Goal: Information Seeking & Learning: Learn about a topic

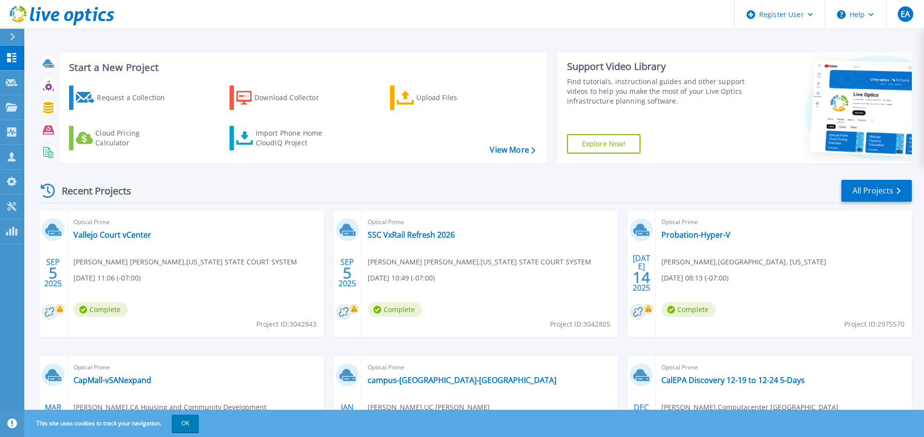
click at [614, 35] on div "Start a New Project Request a Collection Download Collector Upload Files Cloud …" at bounding box center [473, 254] width 899 height 509
click at [10, 39] on icon at bounding box center [12, 37] width 5 height 8
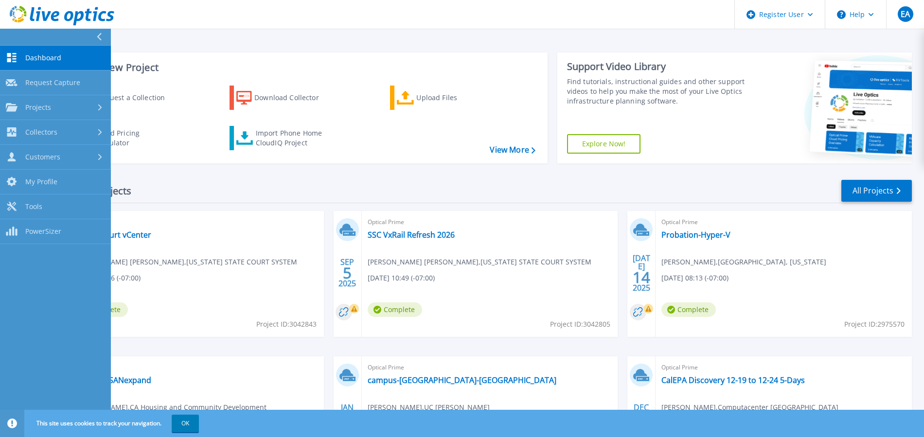
click at [22, 155] on div "Customers" at bounding box center [33, 156] width 54 height 9
click at [46, 265] on link "Search & Manage Users" at bounding box center [55, 265] width 111 height 31
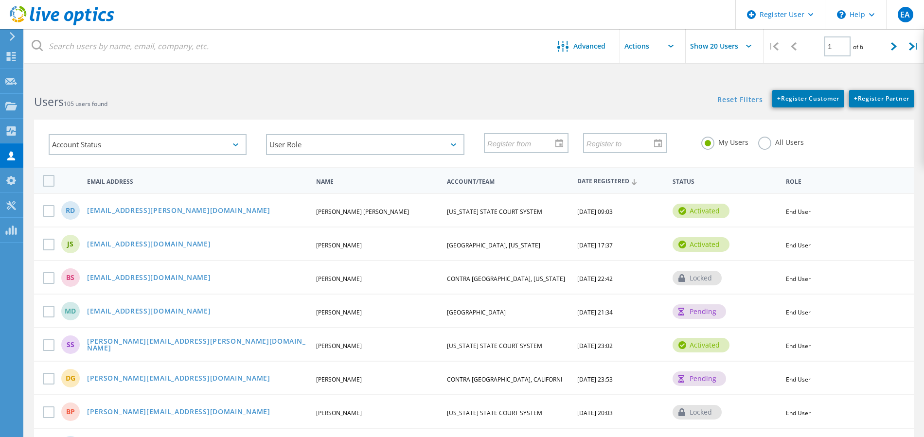
click at [764, 143] on label "All Users" at bounding box center [781, 141] width 46 height 9
click at [0, 0] on input "All Users" at bounding box center [0, 0] width 0 height 0
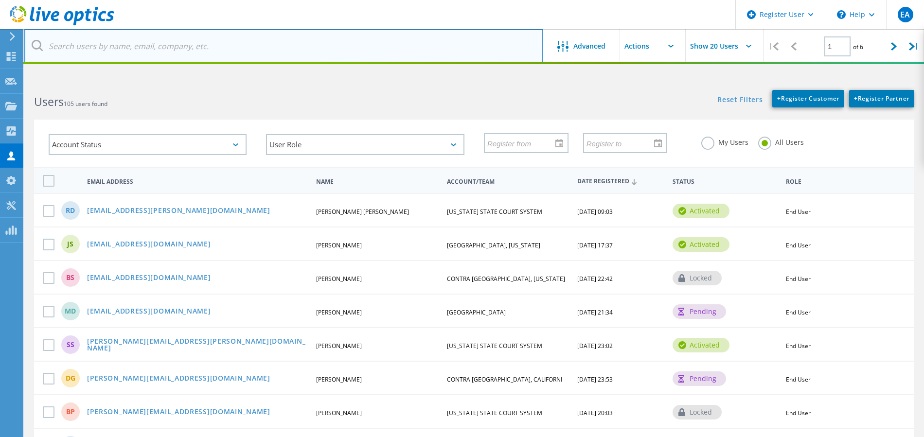
click at [477, 45] on input "text" at bounding box center [283, 46] width 518 height 34
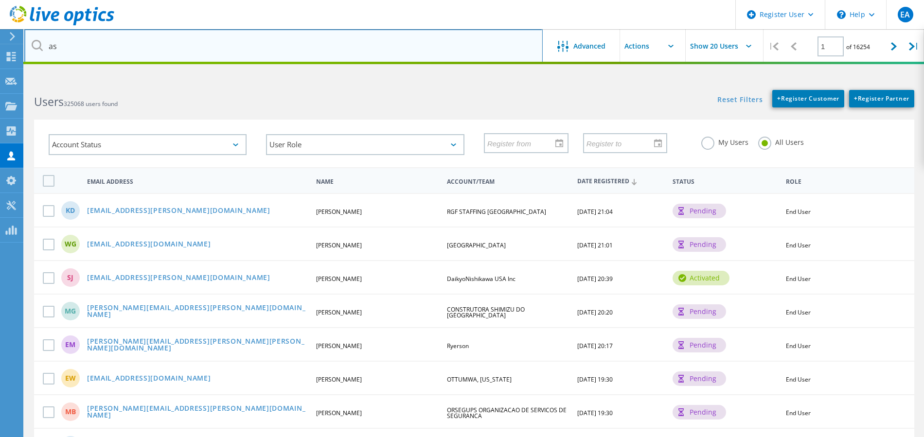
type input "a"
type input "sos.ca.gov"
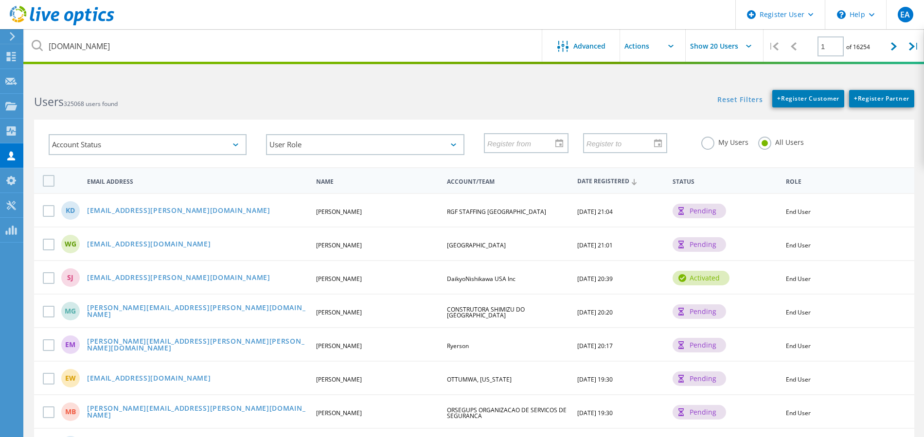
click at [563, 92] on div "Reset Filters + Register Customer + Register Partner Show Filters" at bounding box center [699, 93] width 450 height 27
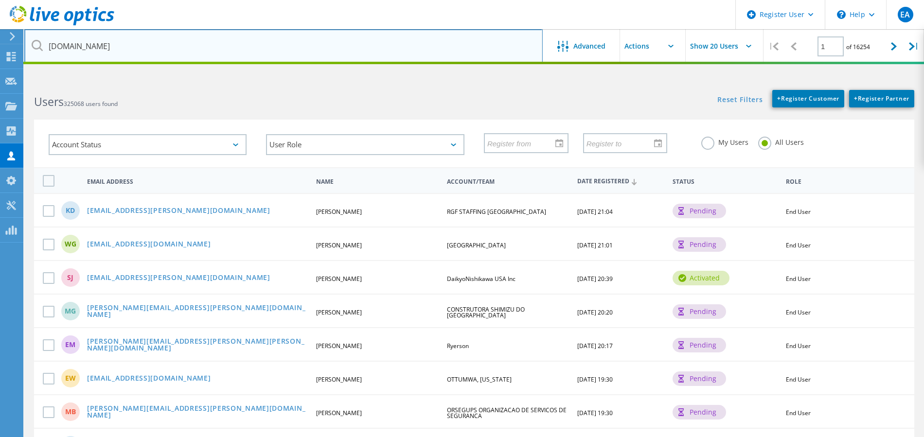
click at [500, 51] on input "sos.ca.gov" at bounding box center [283, 46] width 518 height 34
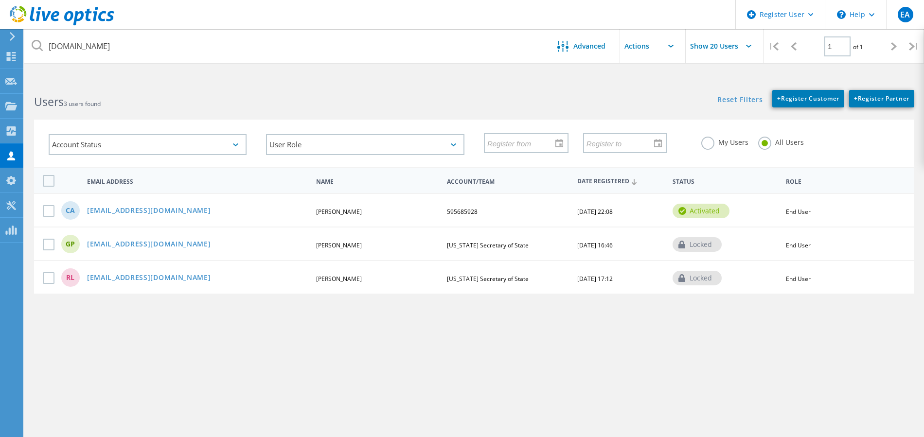
click at [120, 212] on link "[EMAIL_ADDRESS][DOMAIN_NAME]" at bounding box center [149, 211] width 124 height 8
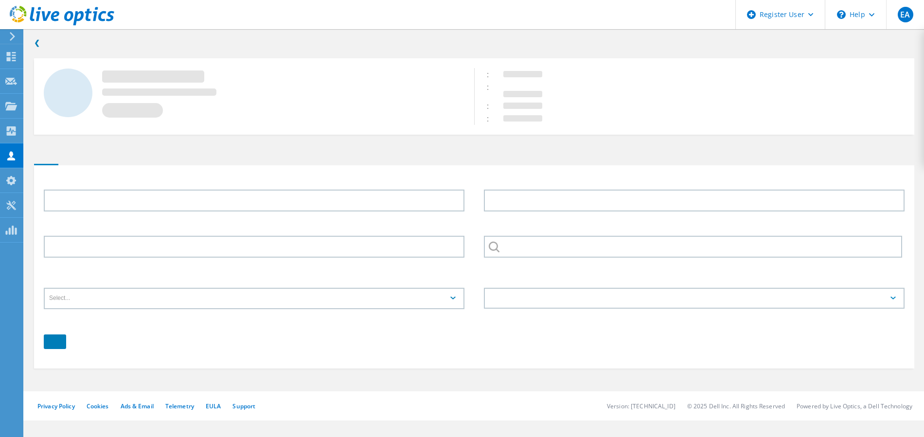
type input "Cory"
type input "Albright"
type input "595685928"
type input "English"
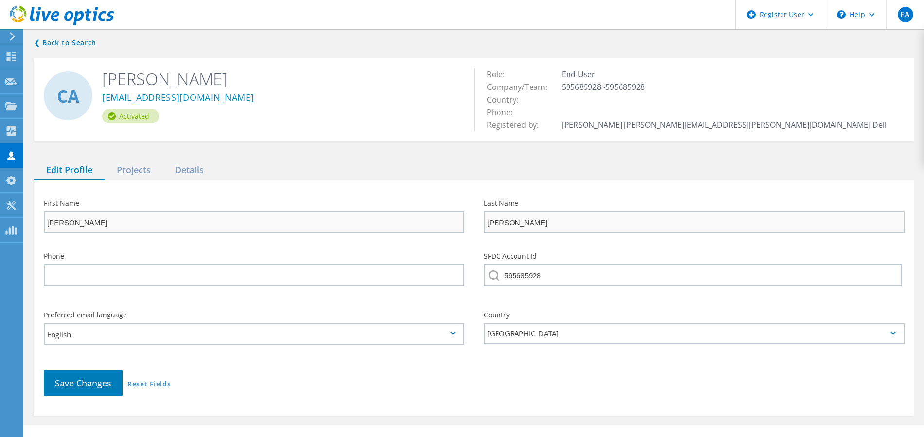
click at [133, 171] on div "Projects" at bounding box center [134, 170] width 58 height 20
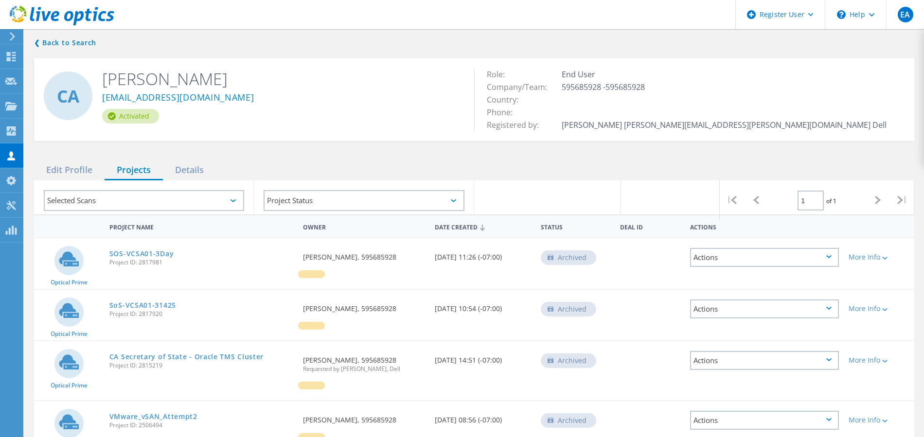
click at [467, 162] on div "Edit Profile Projects Details" at bounding box center [474, 170] width 880 height 20
click at [133, 254] on link "SOS-VCSA01-3Day" at bounding box center [141, 253] width 65 height 7
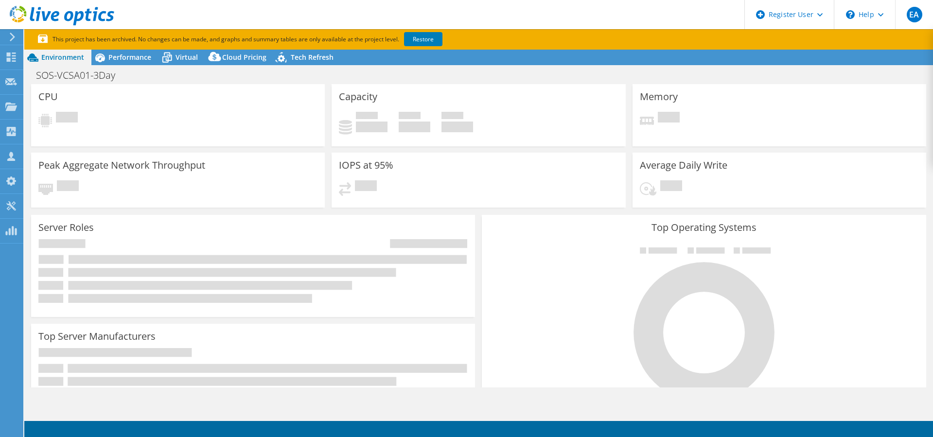
select select "USD"
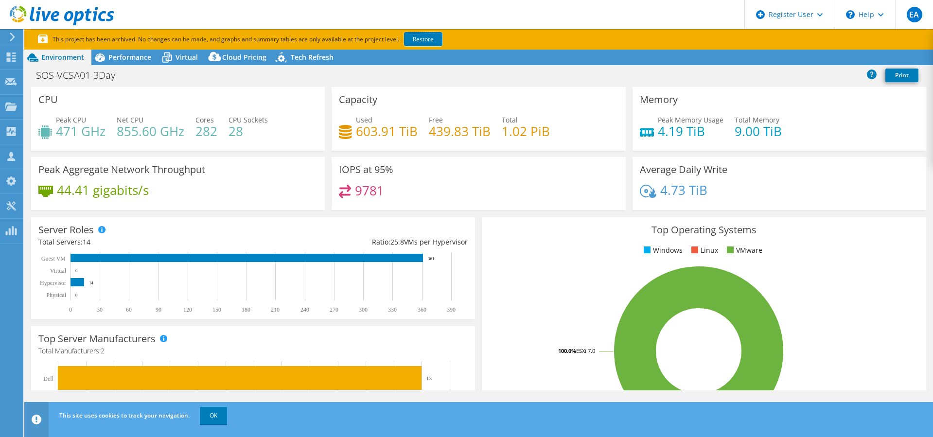
click at [422, 40] on link "Restore" at bounding box center [423, 39] width 38 height 14
click at [122, 57] on span "Performance" at bounding box center [129, 56] width 43 height 9
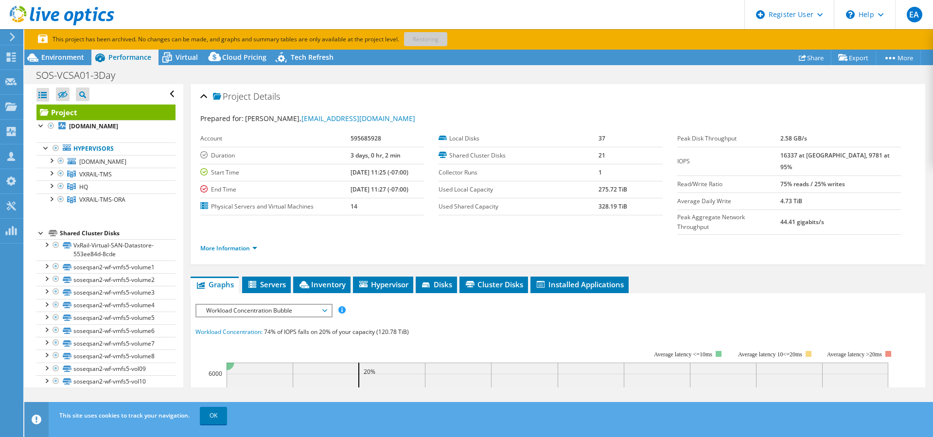
click at [55, 203] on div at bounding box center [51, 198] width 10 height 10
click at [74, 203] on icon at bounding box center [71, 199] width 9 height 7
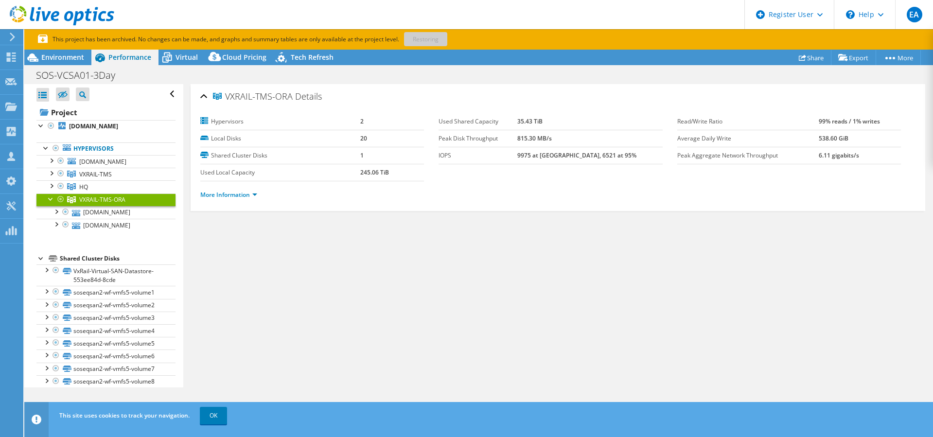
click at [51, 203] on div at bounding box center [51, 198] width 10 height 10
click at [51, 206] on link "VXRAIL-TMS-ORA" at bounding box center [105, 199] width 139 height 13
click at [216, 416] on link "OK" at bounding box center [213, 415] width 27 height 17
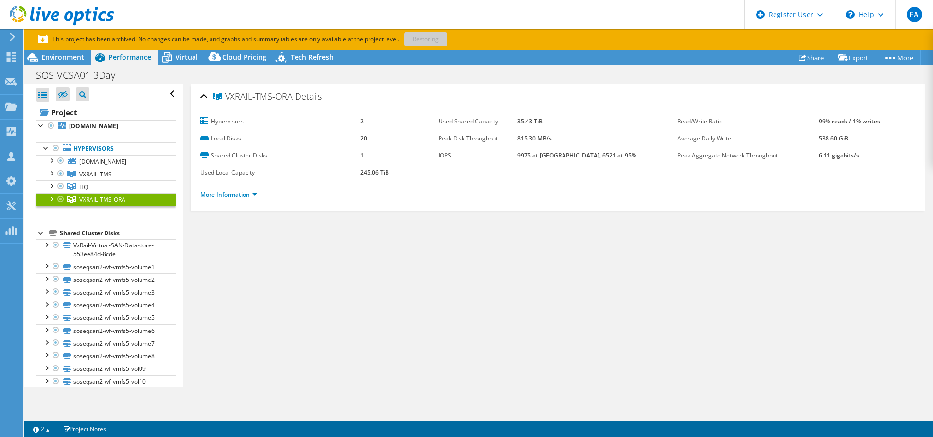
click at [51, 203] on div at bounding box center [51, 198] width 10 height 10
click at [241, 196] on link "More Information" at bounding box center [228, 195] width 57 height 8
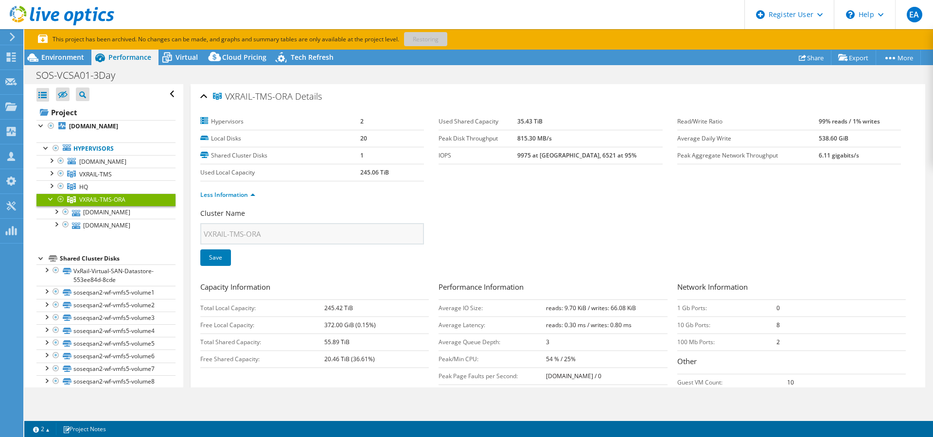
click at [58, 216] on div at bounding box center [56, 211] width 10 height 10
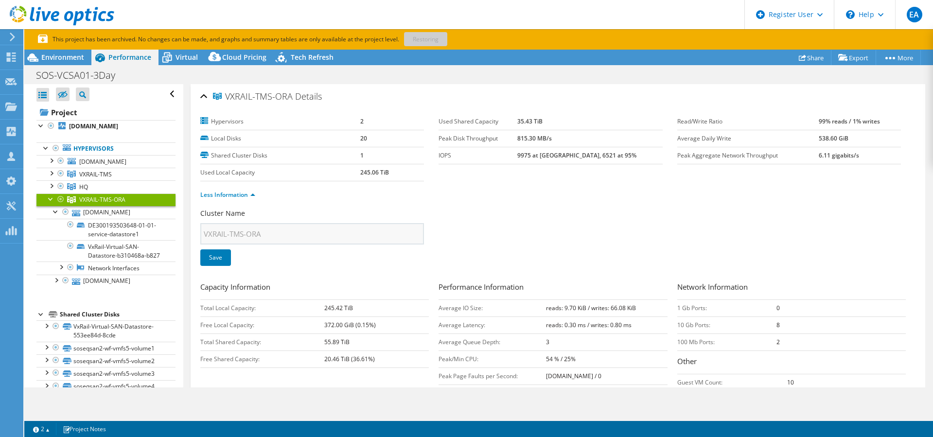
click at [58, 216] on div at bounding box center [56, 211] width 10 height 10
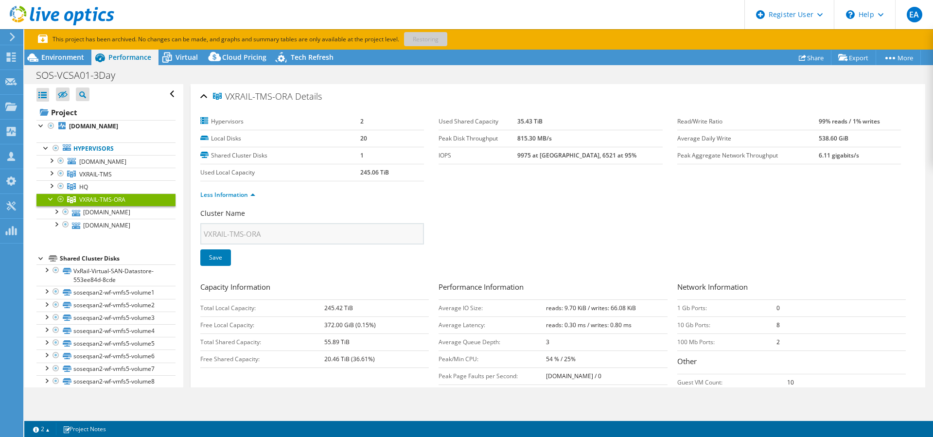
click at [50, 203] on div at bounding box center [51, 198] width 10 height 10
click at [63, 52] on span "Environment" at bounding box center [62, 56] width 43 height 9
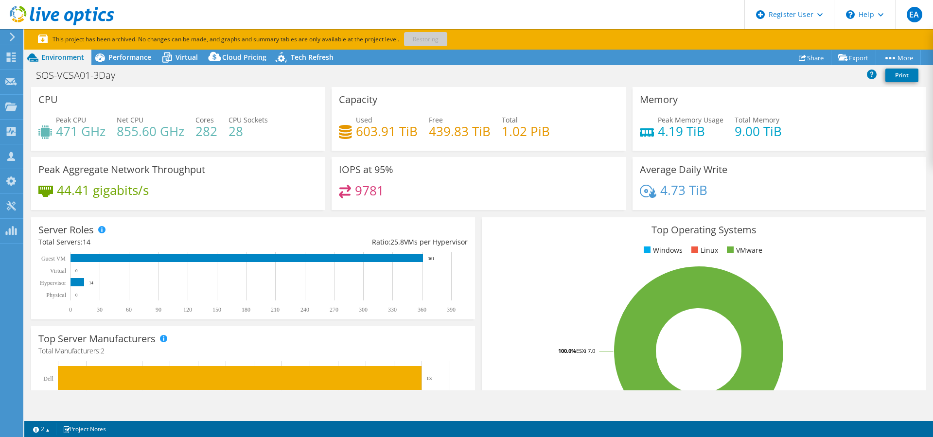
click at [128, 62] on div "Performance" at bounding box center [124, 58] width 67 height 16
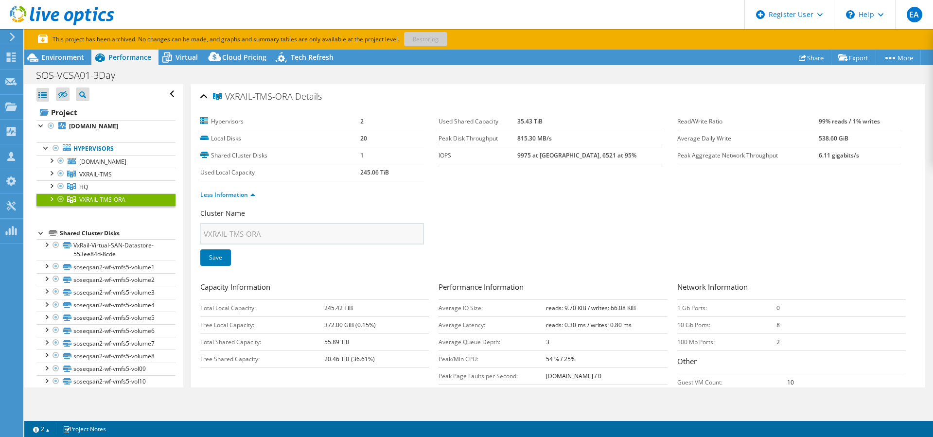
click at [53, 203] on div at bounding box center [51, 198] width 10 height 10
click at [70, 218] on div at bounding box center [66, 212] width 10 height 12
click at [66, 56] on span "Environment" at bounding box center [62, 56] width 43 height 9
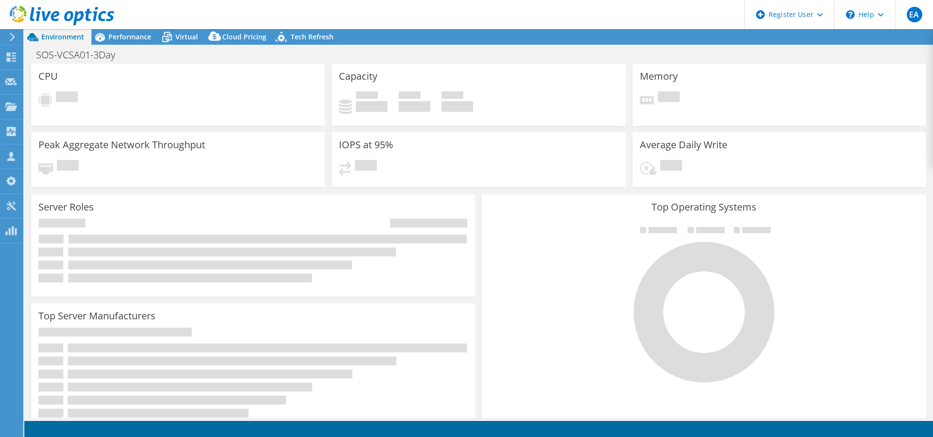
select select "USD"
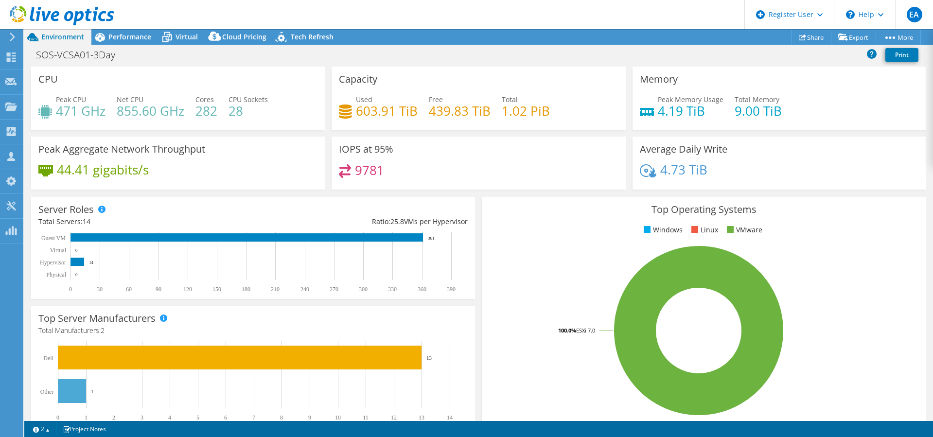
click at [113, 40] on span "Performance" at bounding box center [129, 36] width 43 height 9
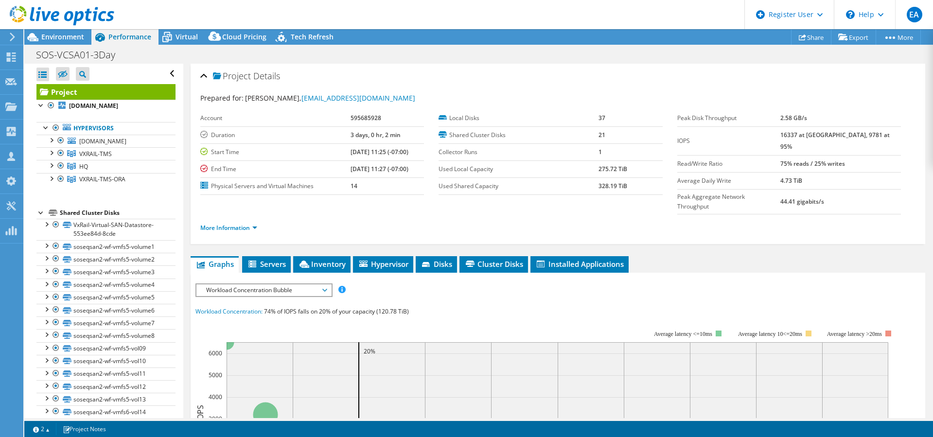
click at [51, 157] on div at bounding box center [51, 152] width 10 height 10
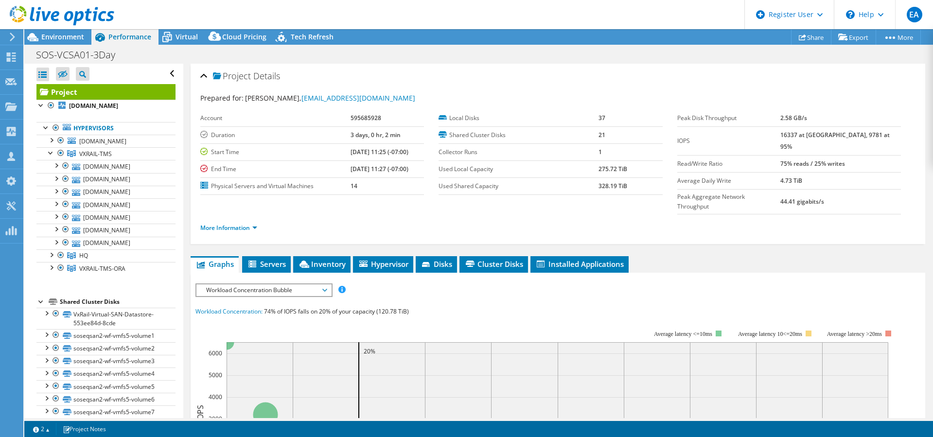
click at [707, 256] on ul "Graphs Servers Inventory Hypervisor Disks Cluster Disks Installed Applications" at bounding box center [558, 264] width 734 height 17
click at [49, 272] on div at bounding box center [51, 267] width 10 height 10
click at [317, 259] on span "Inventory" at bounding box center [322, 264] width 48 height 10
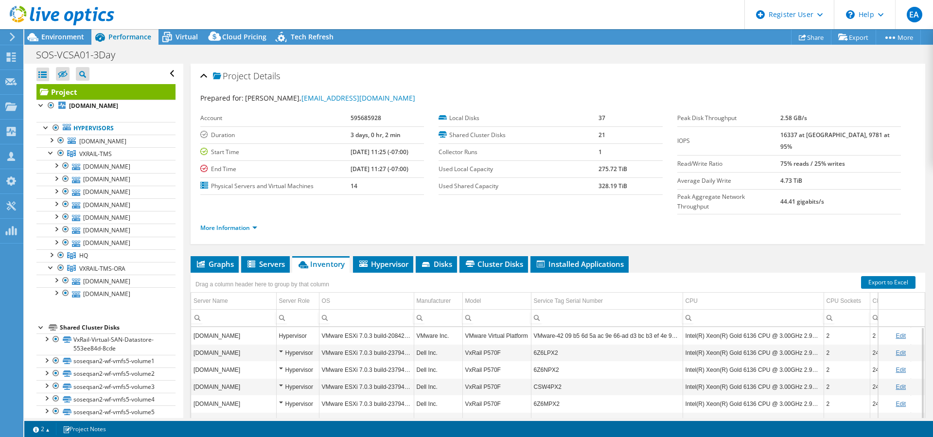
click at [688, 256] on ul "Graphs Servers Inventory Hypervisor Disks Cluster Disks Installed Applications" at bounding box center [558, 264] width 734 height 17
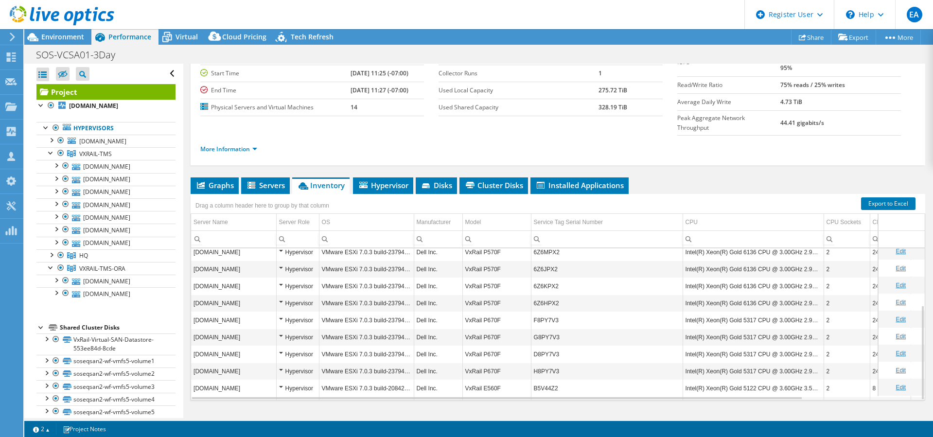
scroll to position [91, 0]
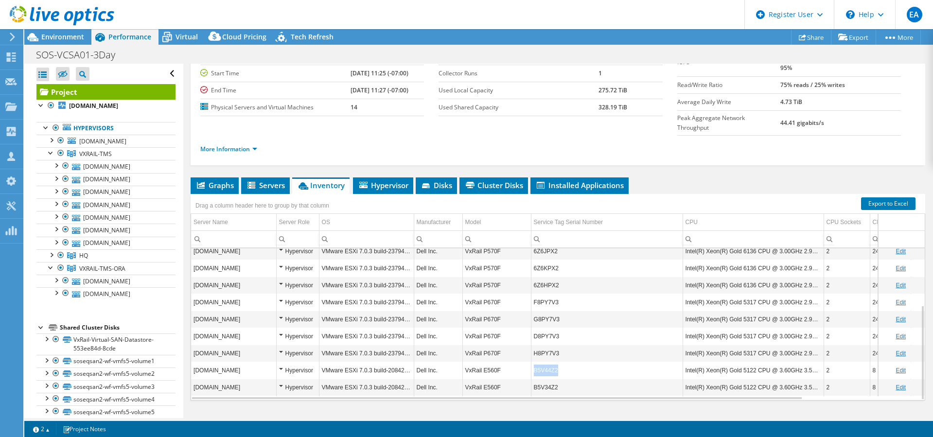
copy td "B5V44Z2"
drag, startPoint x: 564, startPoint y: 351, endPoint x: 534, endPoint y: 351, distance: 29.7
click at [534, 362] on td "B5V44Z2" at bounding box center [607, 370] width 152 height 17
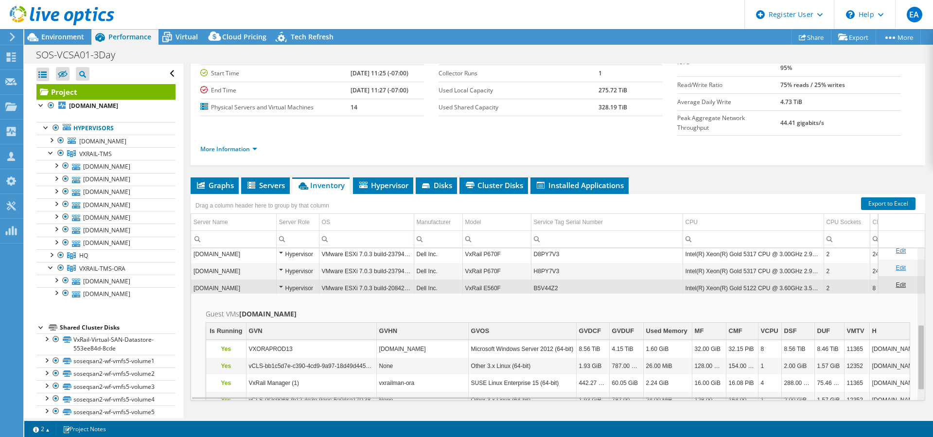
scroll to position [163, 0]
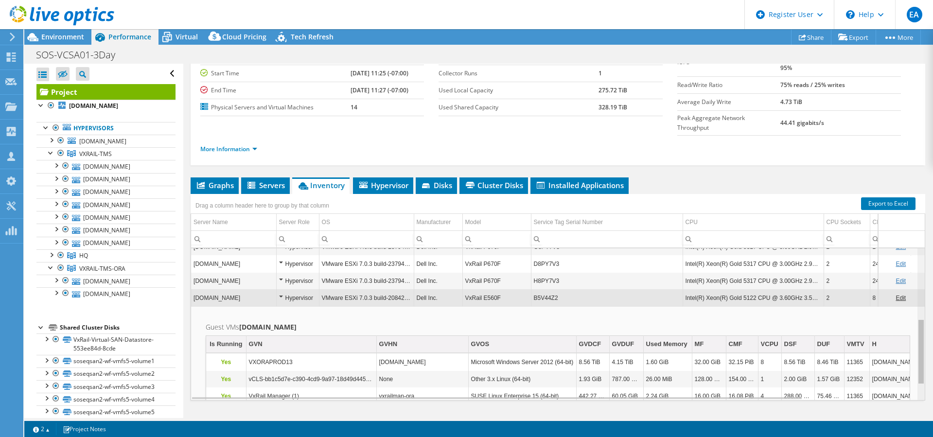
drag, startPoint x: 911, startPoint y: 306, endPoint x: 917, endPoint y: 349, distance: 42.7
click at [917, 349] on body "EA Dell User Earl Apellanes Earl.Apellanes@Dell.com Dell My Profile Log Out \n …" at bounding box center [466, 218] width 933 height 437
click at [243, 289] on td "[DOMAIN_NAME]" at bounding box center [233, 297] width 85 height 17
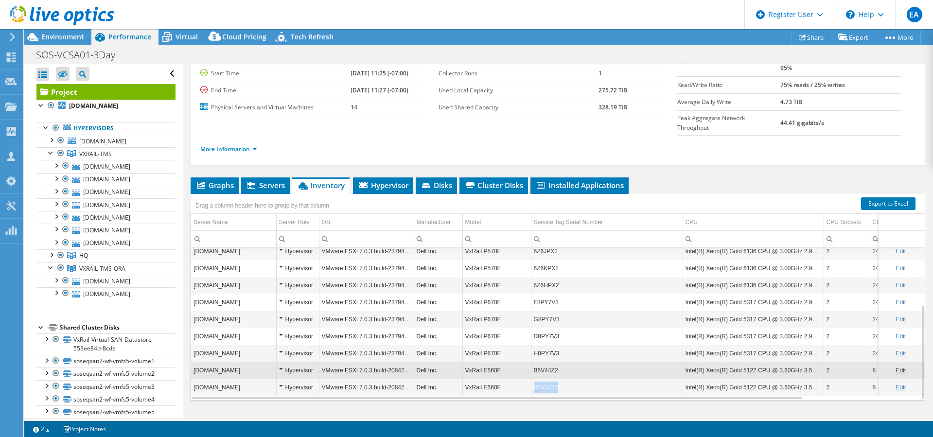
copy td "B5V34Z2"
drag, startPoint x: 560, startPoint y: 371, endPoint x: 534, endPoint y: 369, distance: 25.3
click at [534, 379] on td "B5V34Z2" at bounding box center [607, 387] width 152 height 17
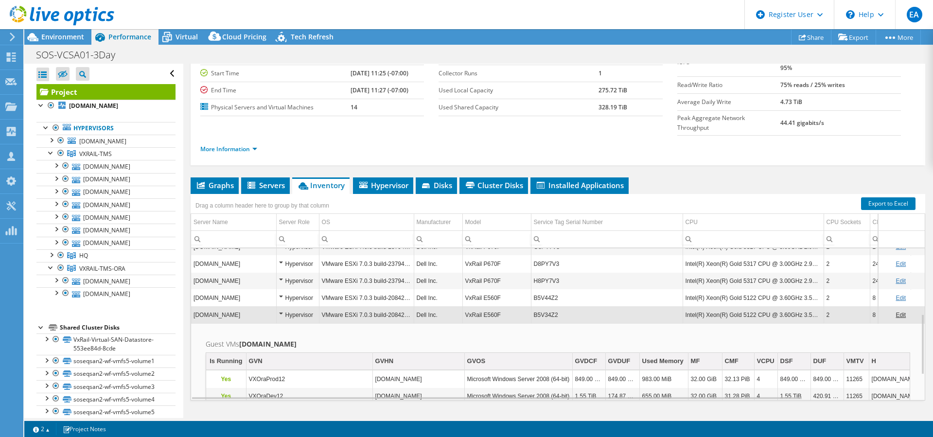
click at [682, 150] on div "Project Details Prepared for: [PERSON_NAME], [EMAIL_ADDRESS][DOMAIN_NAME] Accou…" at bounding box center [557, 211] width 749 height 453
click at [278, 306] on td "Hypervisor" at bounding box center [297, 314] width 43 height 17
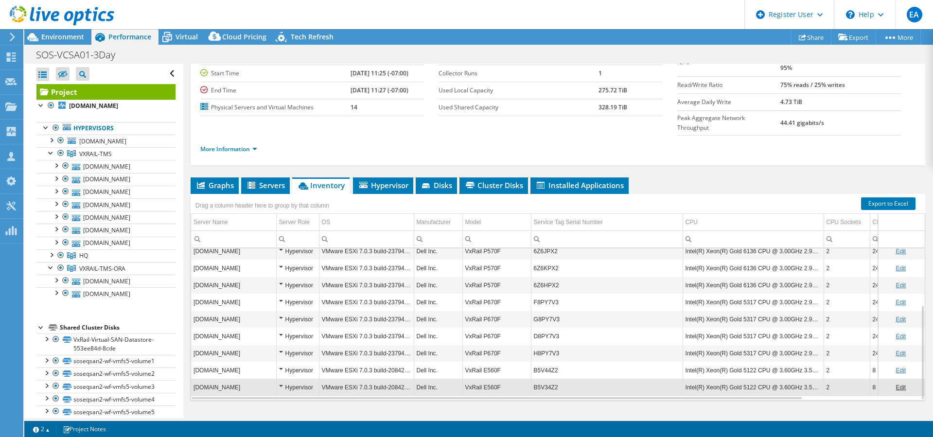
scroll to position [91, 0]
copy td "B5V44Z2"
drag, startPoint x: 558, startPoint y: 351, endPoint x: 534, endPoint y: 353, distance: 23.4
click at [534, 362] on td "B5V44Z2" at bounding box center [607, 370] width 152 height 17
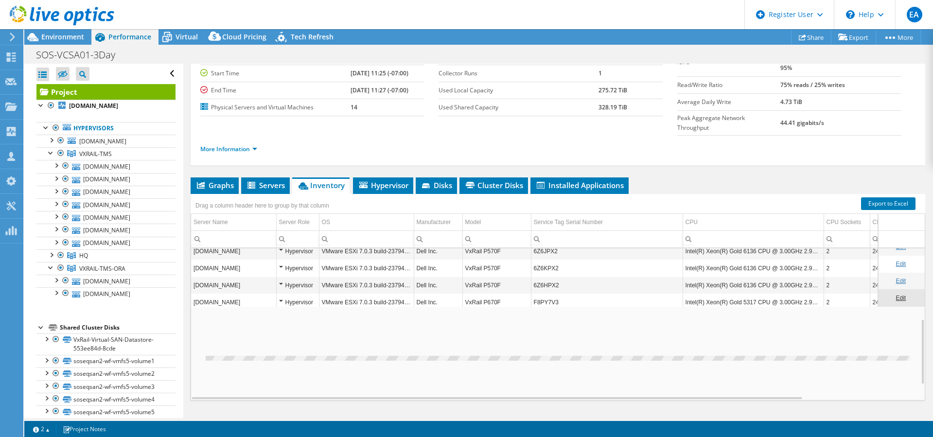
scroll to position [163, 0]
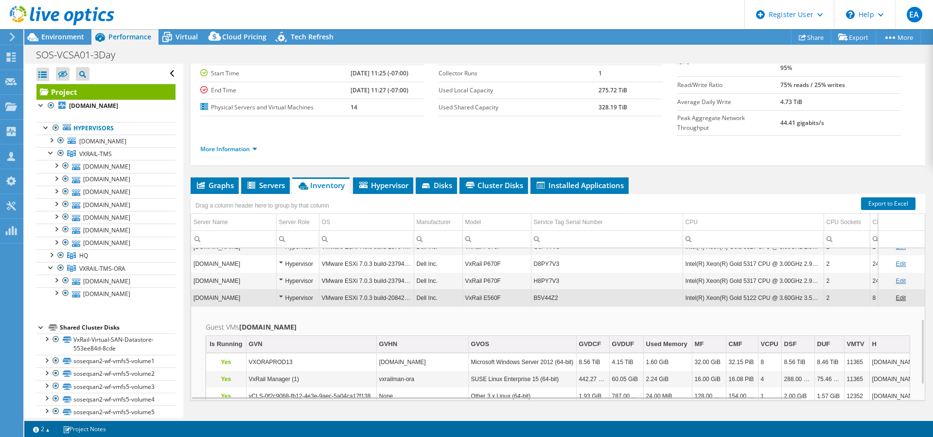
click at [603, 289] on td "B5V44Z2" at bounding box center [607, 297] width 152 height 17
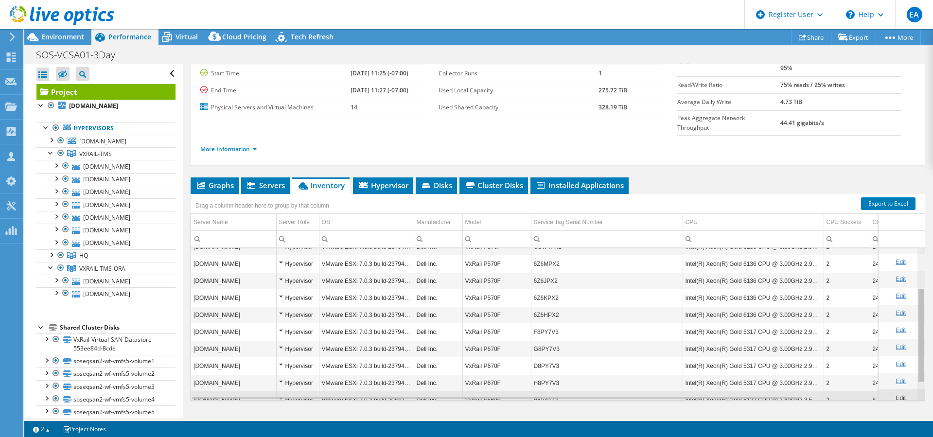
scroll to position [58, 0]
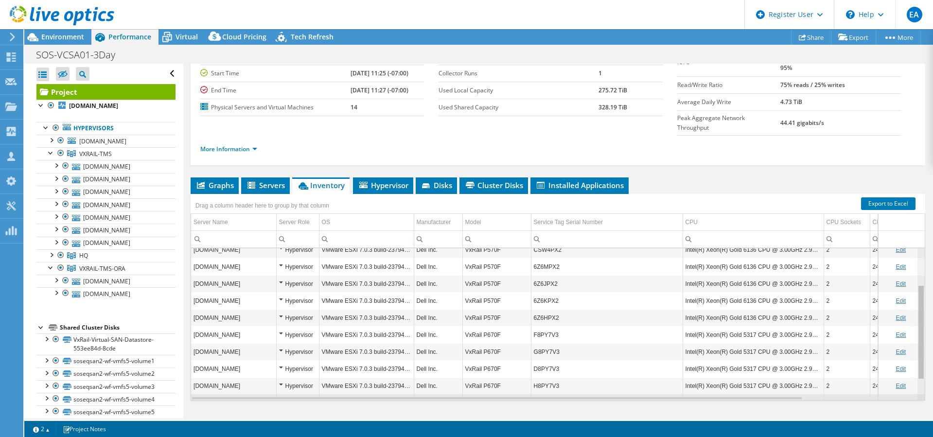
drag, startPoint x: 913, startPoint y: 307, endPoint x: 913, endPoint y: 347, distance: 39.9
click at [913, 347] on body "EA Dell User Earl Apellanes Earl.Apellanes@Dell.com Dell My Profile Log Out \n …" at bounding box center [466, 218] width 933 height 437
click at [52, 272] on div at bounding box center [51, 267] width 10 height 10
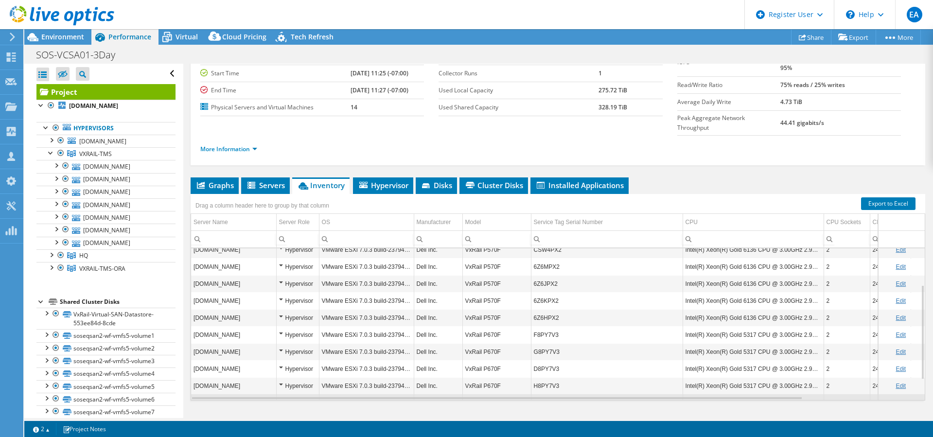
click at [52, 272] on div at bounding box center [51, 267] width 10 height 10
click at [58, 284] on div at bounding box center [56, 280] width 10 height 10
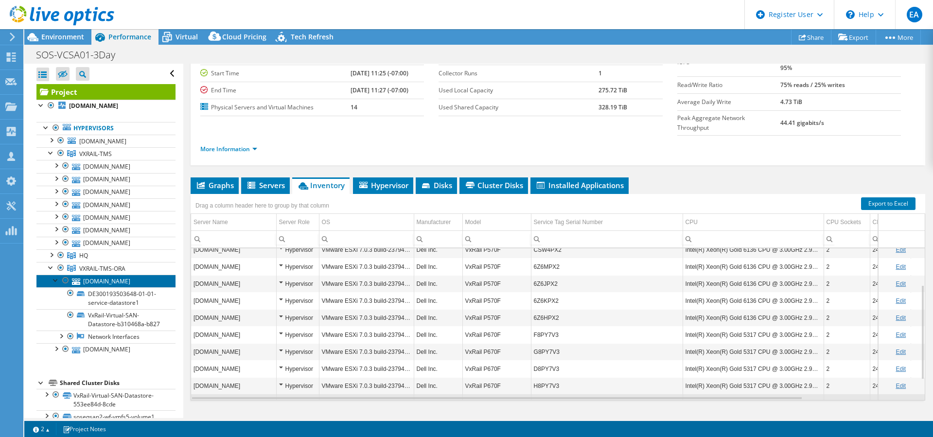
click at [86, 287] on link "[DOMAIN_NAME]" at bounding box center [105, 281] width 139 height 13
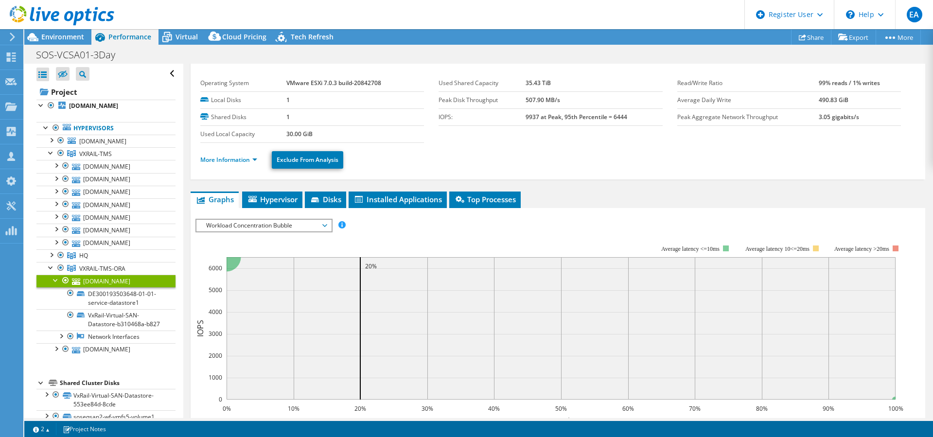
scroll to position [0, 0]
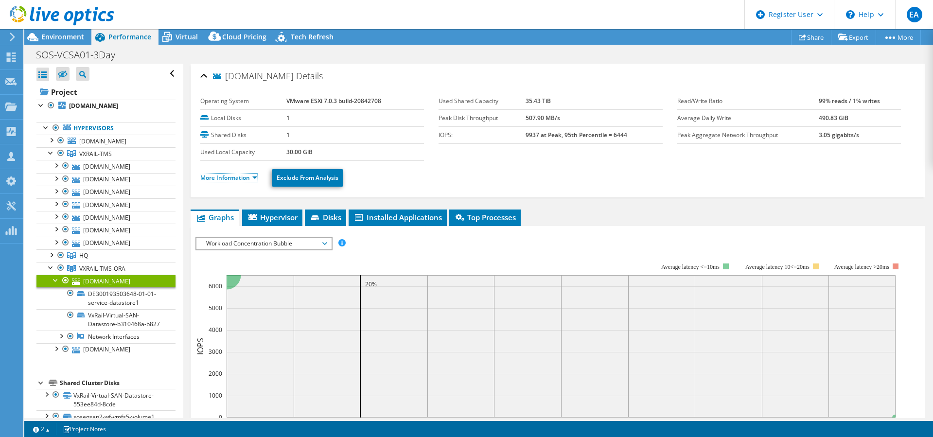
click at [238, 175] on link "More Information" at bounding box center [228, 178] width 57 height 8
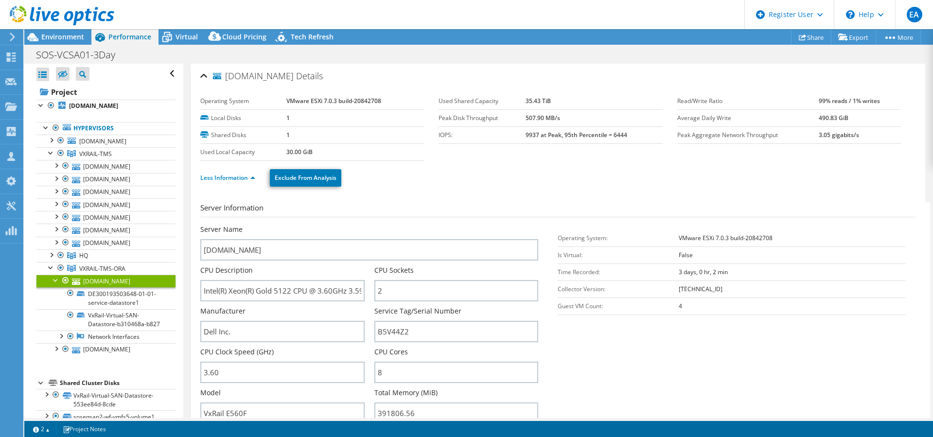
click at [565, 349] on section "Server Information Server Name vxrail01-ora.secstate.ss.ca.gov CPU Description …" at bounding box center [560, 315] width 720 height 227
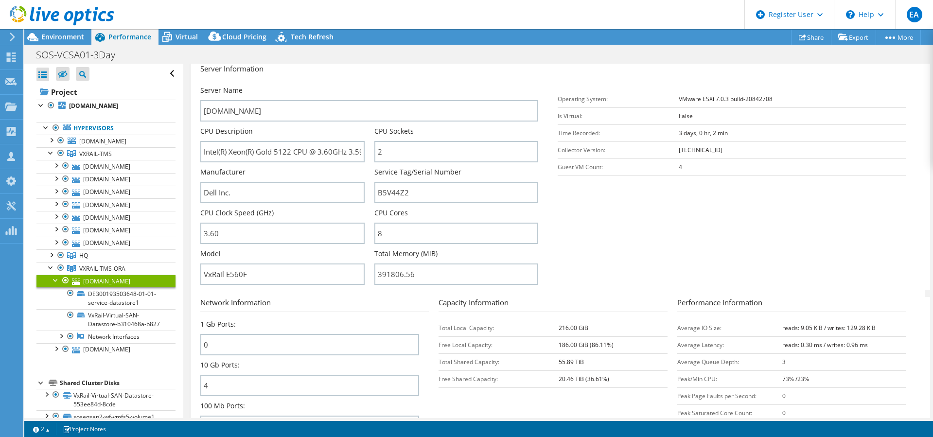
scroll to position [122, 0]
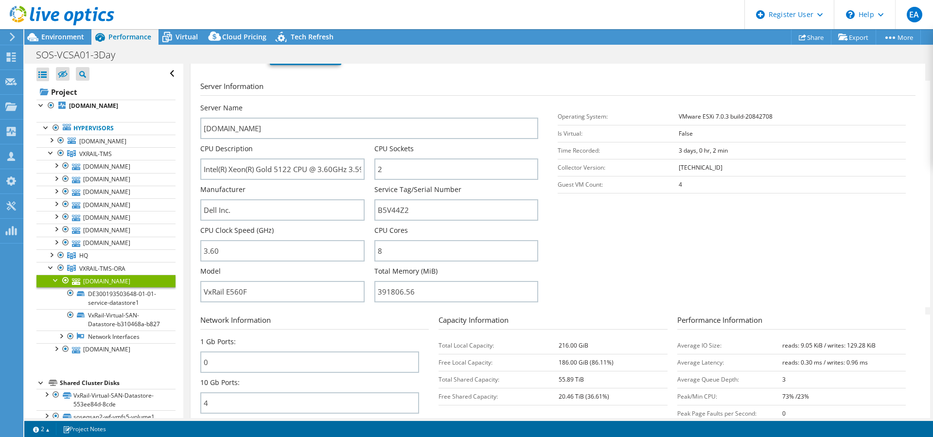
click at [54, 284] on div at bounding box center [56, 280] width 10 height 10
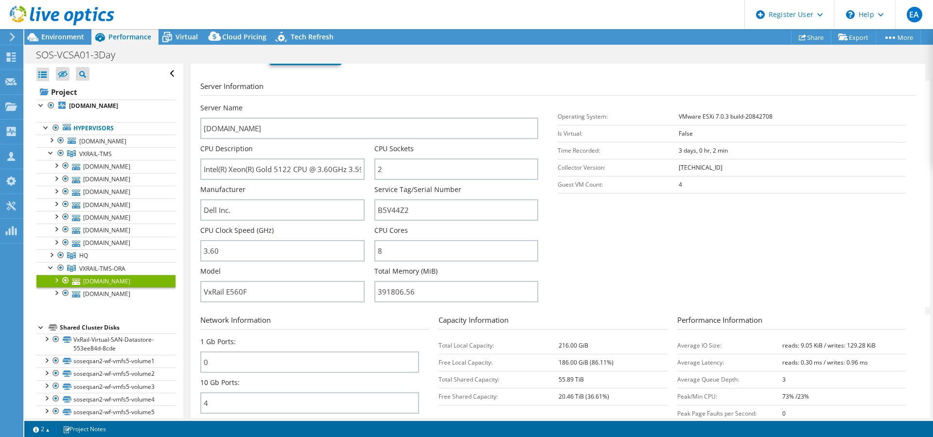
click at [605, 67] on div "Less Information Exclude From Analysis" at bounding box center [557, 56] width 715 height 34
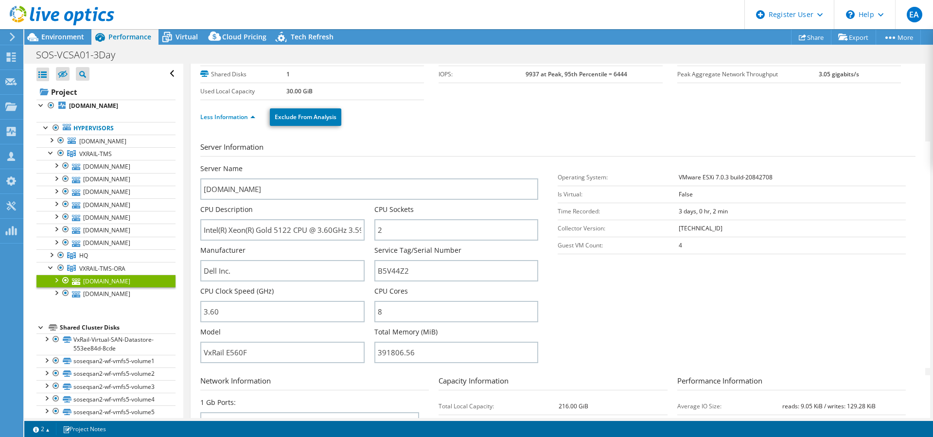
scroll to position [0, 0]
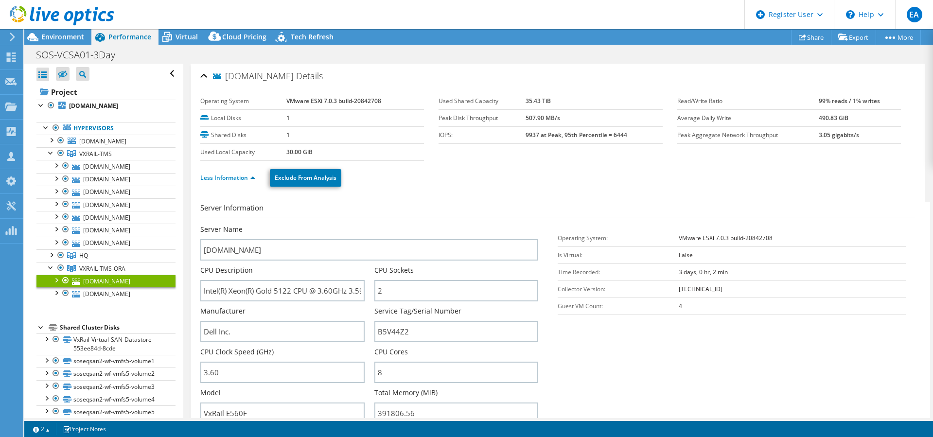
click at [48, 272] on div at bounding box center [51, 267] width 10 height 10
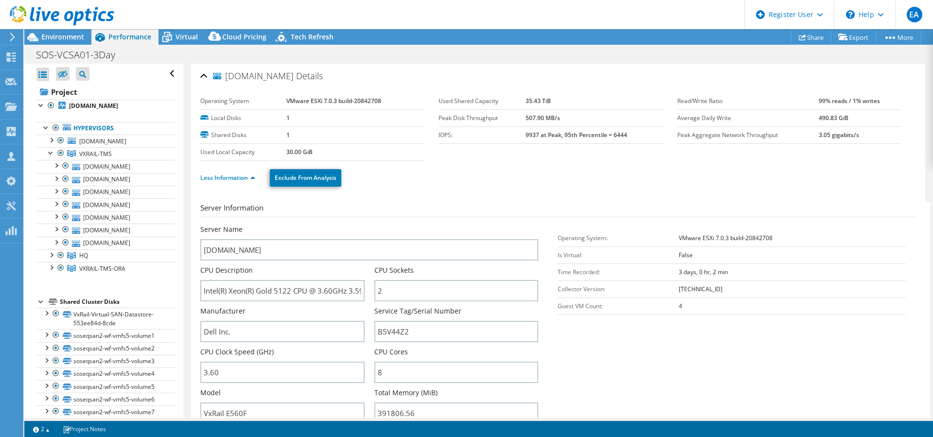
click at [51, 272] on div at bounding box center [51, 267] width 10 height 10
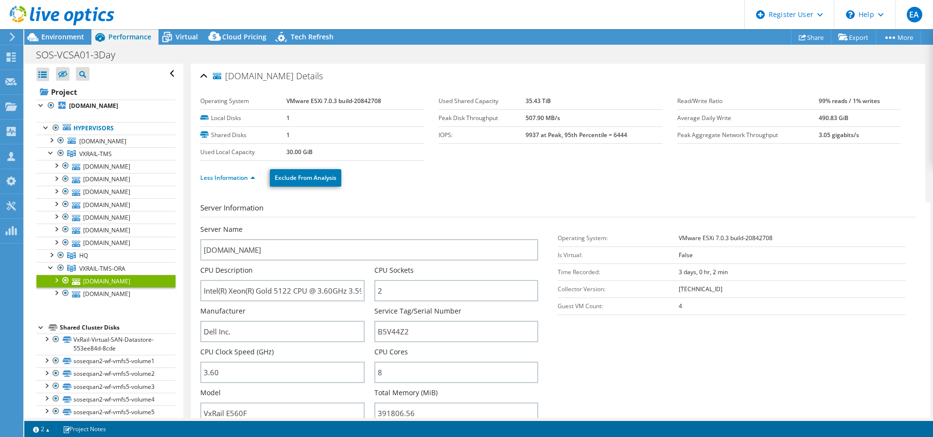
click at [95, 273] on span "VXRAIL-TMS-ORA" at bounding box center [102, 268] width 46 height 8
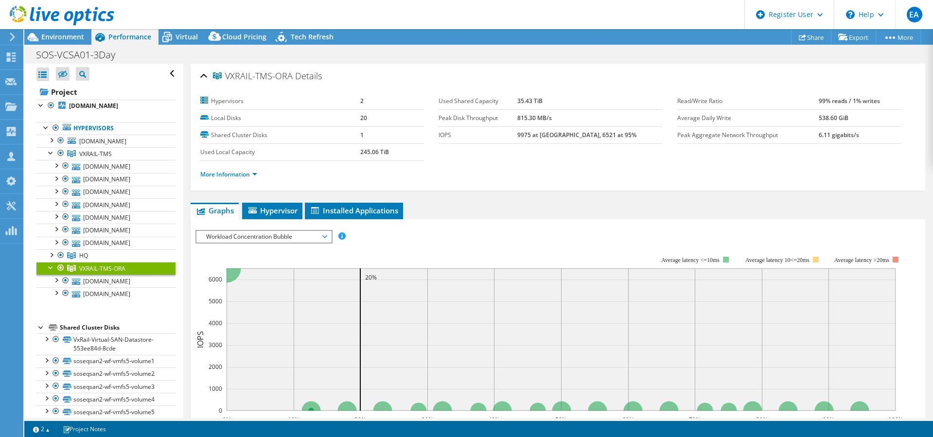
click at [261, 206] on span "Hypervisor" at bounding box center [272, 211] width 51 height 10
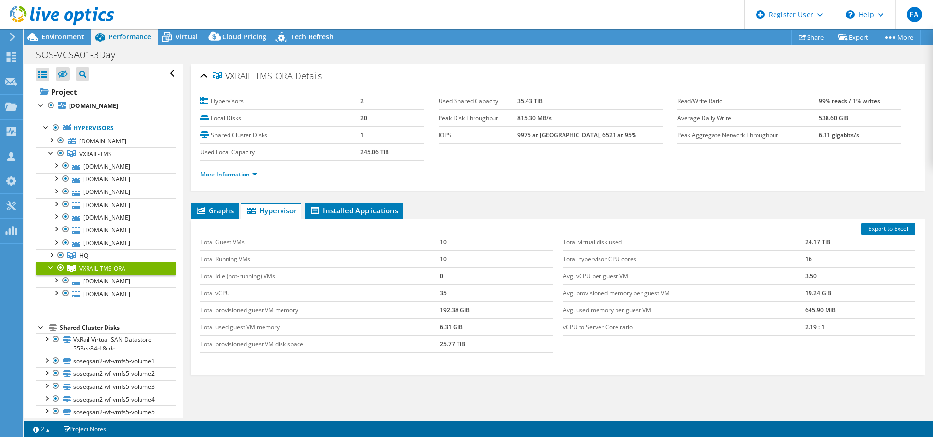
click at [113, 133] on link "Hypervisors" at bounding box center [105, 128] width 139 height 13
click at [52, 272] on div at bounding box center [51, 267] width 10 height 10
click at [84, 273] on span "VXRAIL-TMS-ORA" at bounding box center [102, 268] width 46 height 8
click at [72, 35] on span "Environment" at bounding box center [62, 36] width 43 height 9
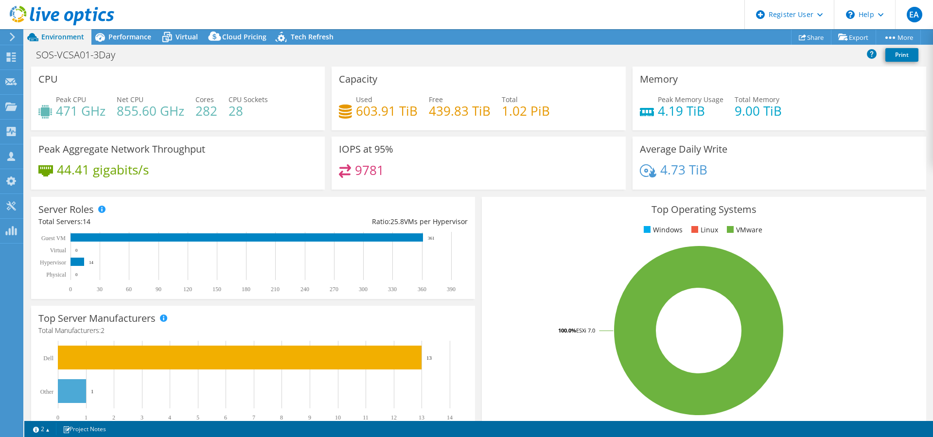
click at [130, 36] on span "Performance" at bounding box center [129, 36] width 43 height 9
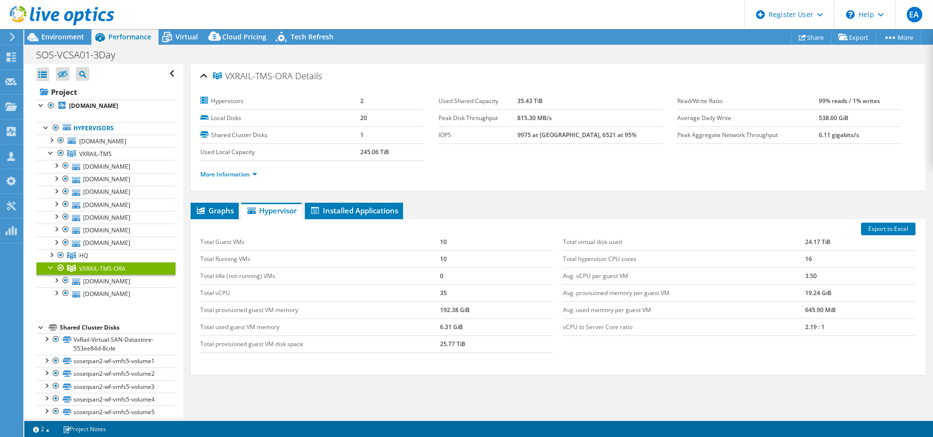
click at [48, 259] on div at bounding box center [51, 254] width 10 height 10
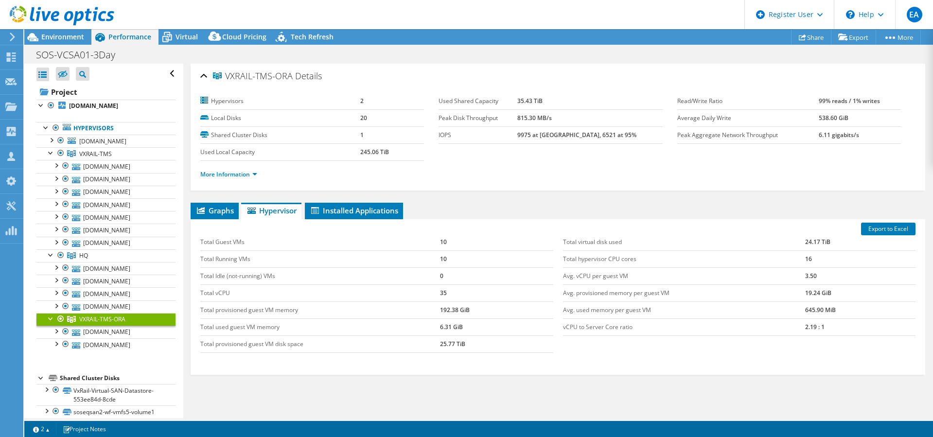
click at [51, 259] on div at bounding box center [51, 254] width 10 height 10
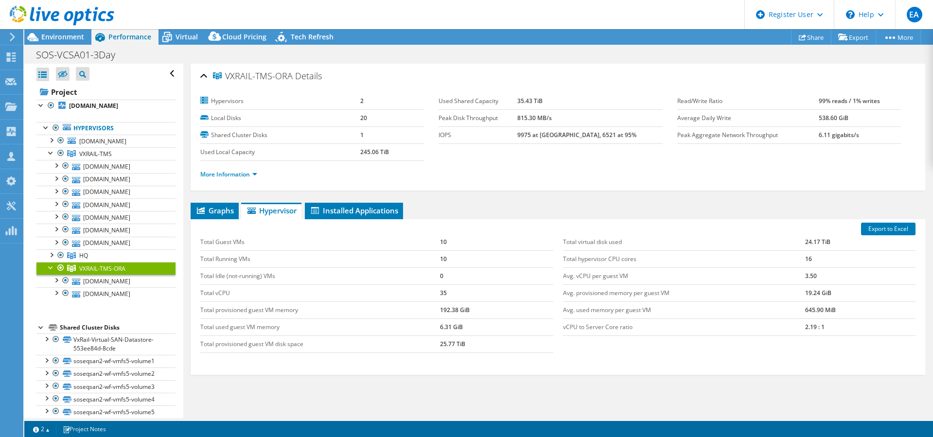
click at [51, 259] on div at bounding box center [51, 254] width 10 height 10
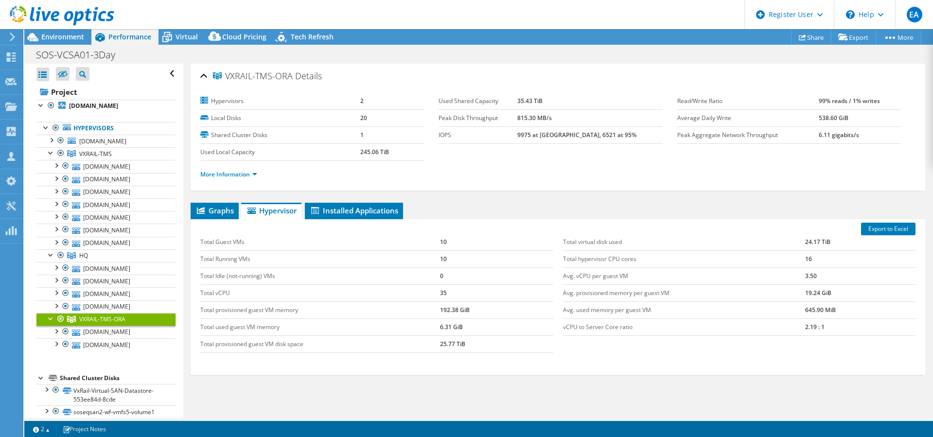
click at [51, 259] on div at bounding box center [51, 254] width 10 height 10
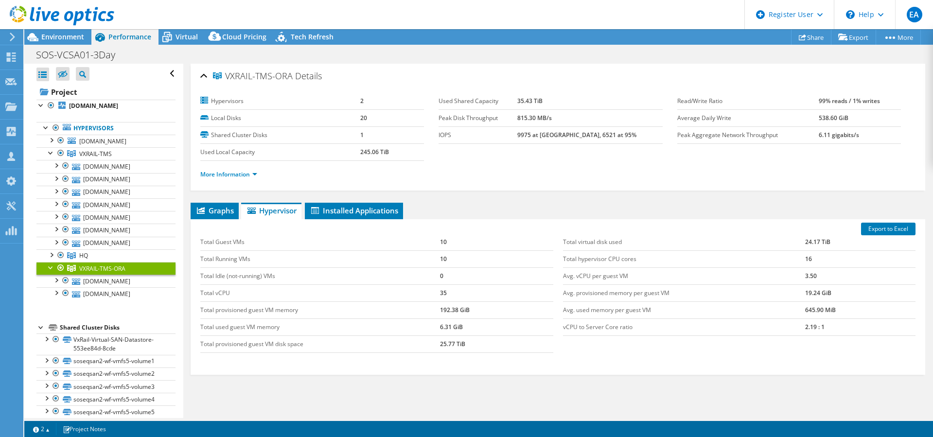
click at [49, 272] on div at bounding box center [51, 267] width 10 height 10
click at [75, 259] on icon at bounding box center [71, 255] width 9 height 7
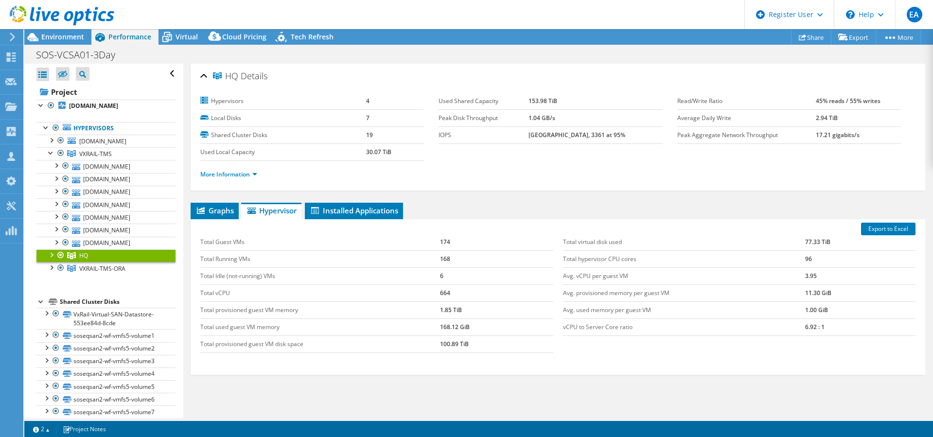
click at [89, 158] on span "VXRAIL-TMS" at bounding box center [95, 154] width 33 height 8
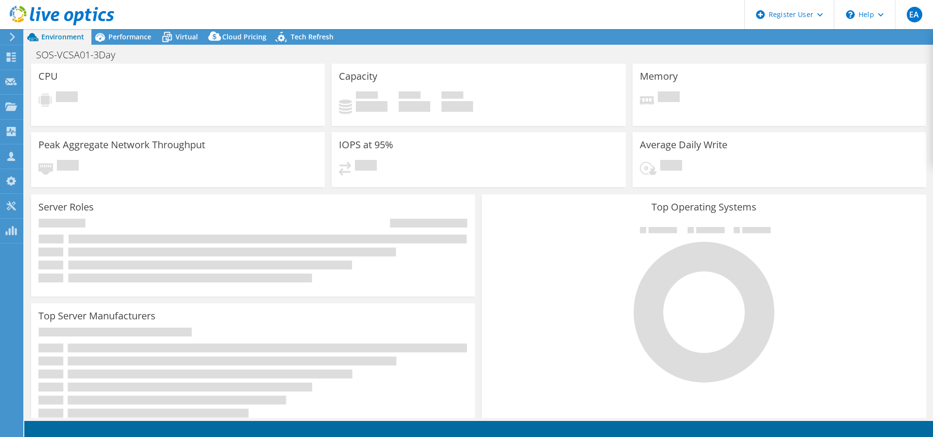
select select "USD"
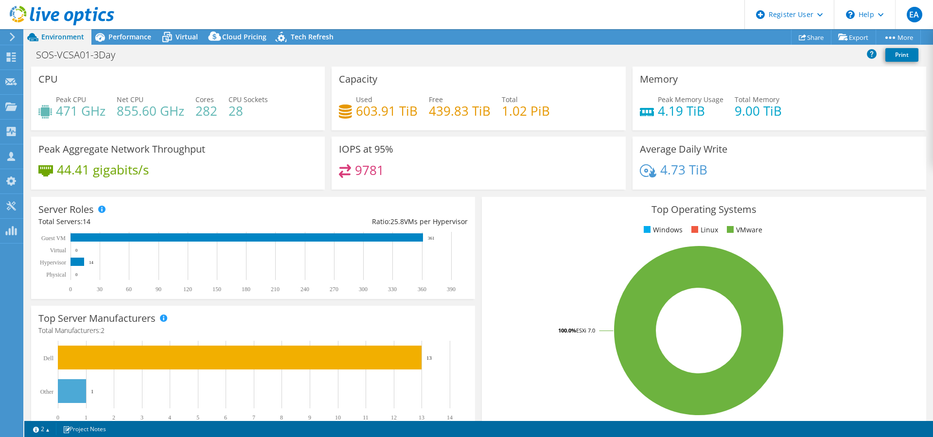
click at [131, 34] on span "Performance" at bounding box center [129, 36] width 43 height 9
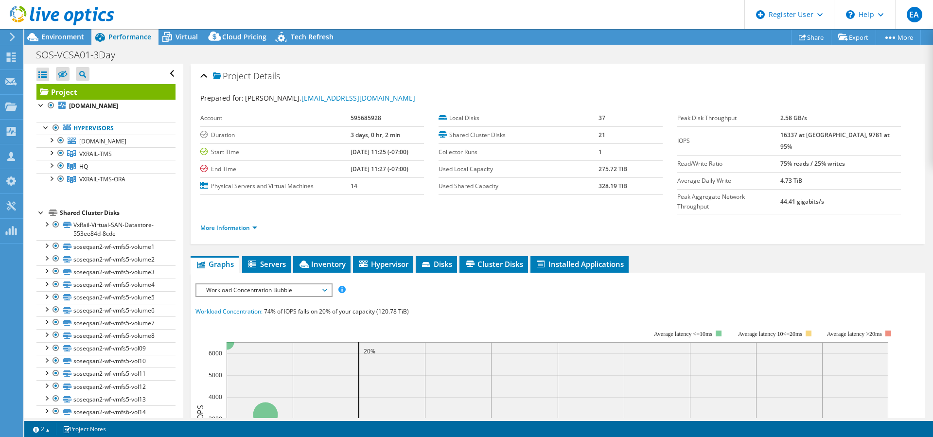
click at [324, 259] on span "Inventory" at bounding box center [322, 264] width 48 height 10
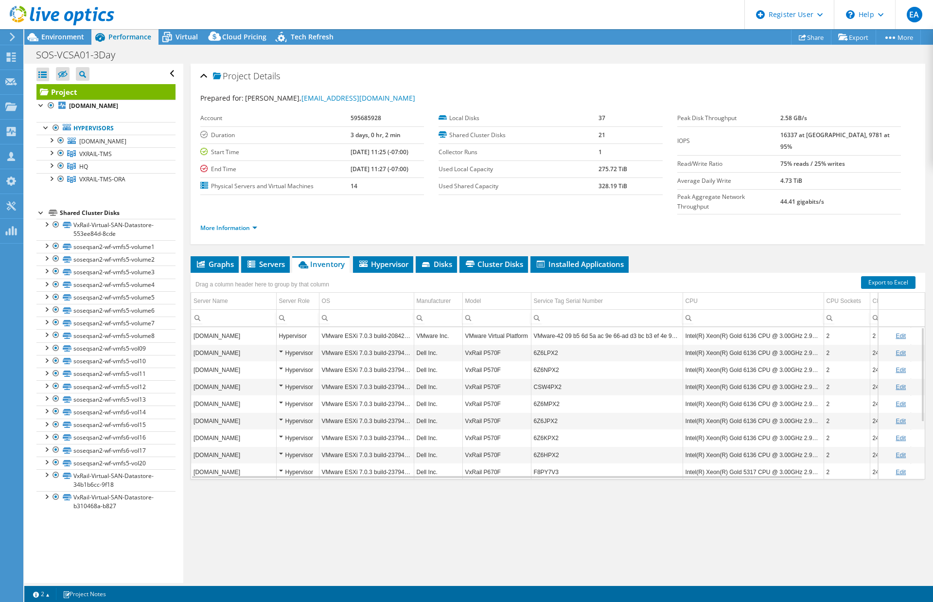
click at [48, 157] on div at bounding box center [51, 152] width 10 height 10
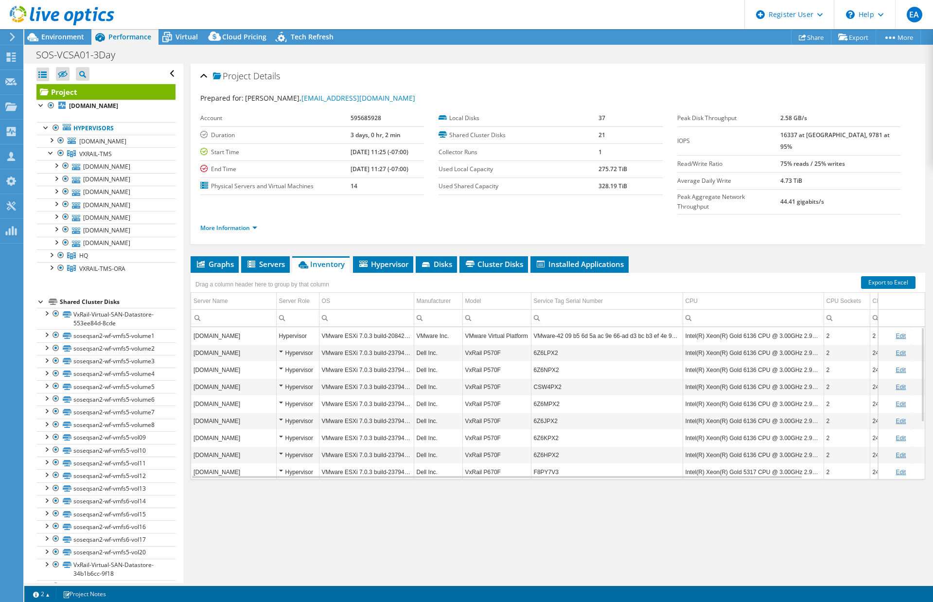
click at [53, 259] on div at bounding box center [51, 254] width 10 height 10
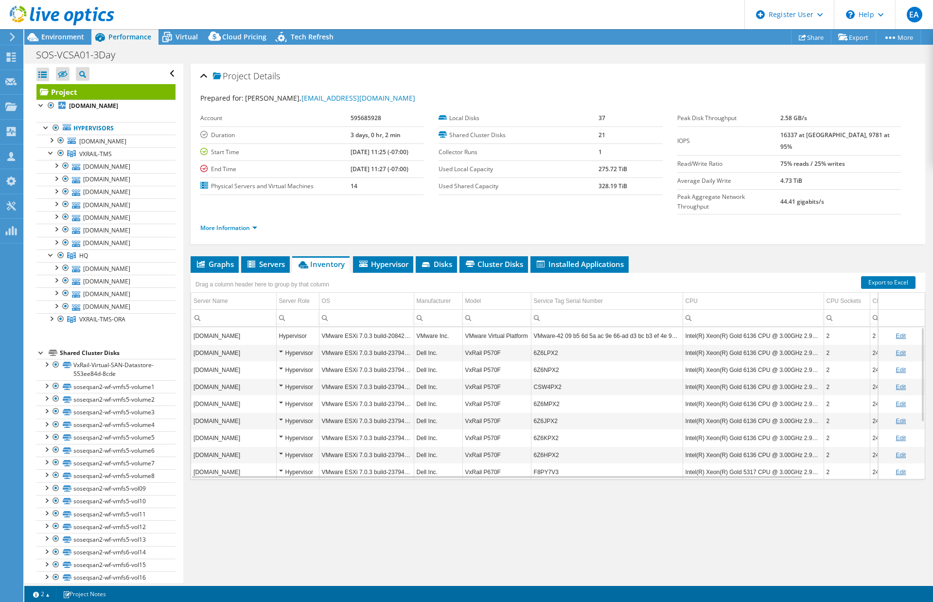
click at [327, 437] on div "Project Details Prepared for: [PERSON_NAME], [EMAIL_ADDRESS][DOMAIN_NAME] Accou…" at bounding box center [557, 323] width 749 height 519
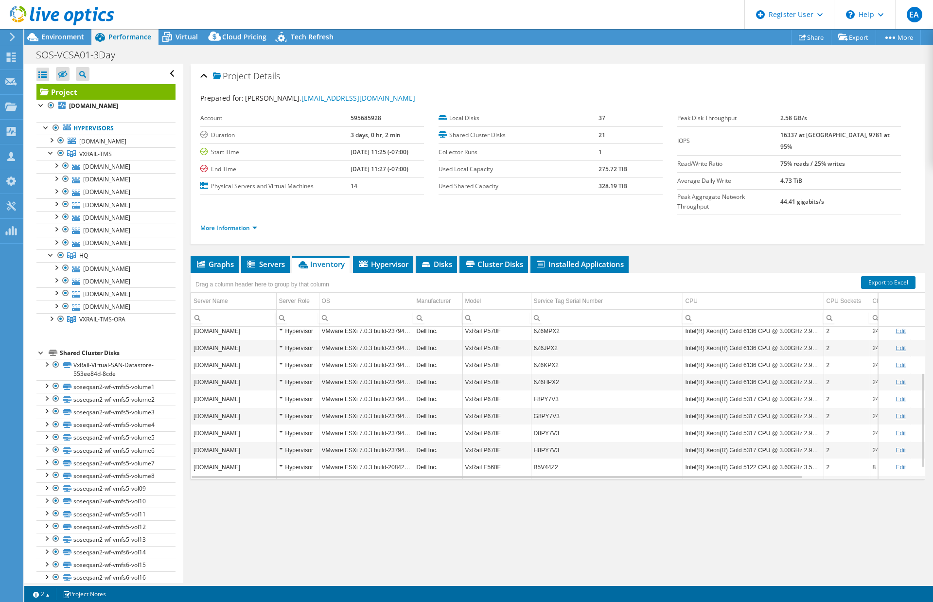
scroll to position [91, 0]
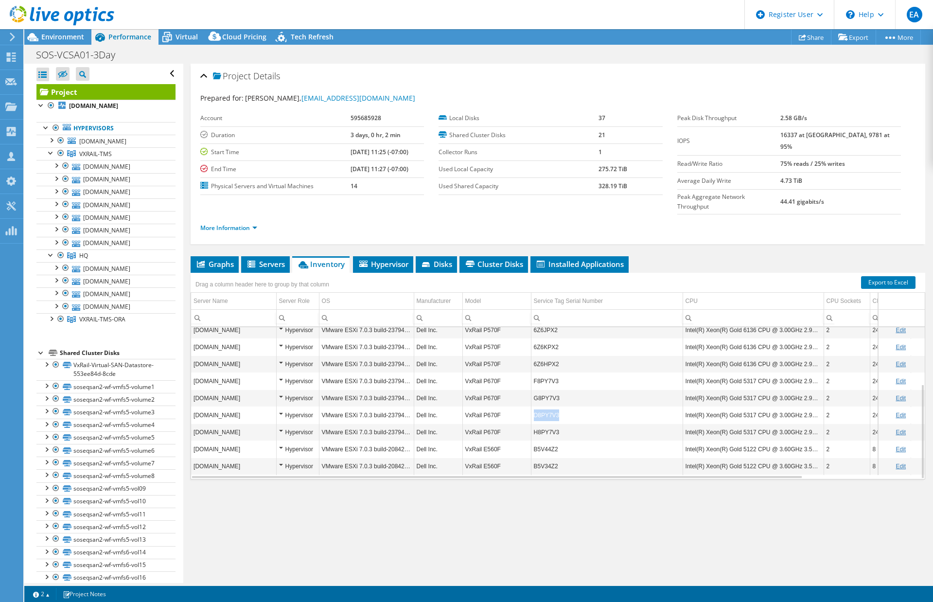
copy td "D8PY7V3"
drag, startPoint x: 569, startPoint y: 397, endPoint x: 534, endPoint y: 399, distance: 35.5
click at [534, 406] on td "D8PY7V3" at bounding box center [607, 414] width 152 height 17
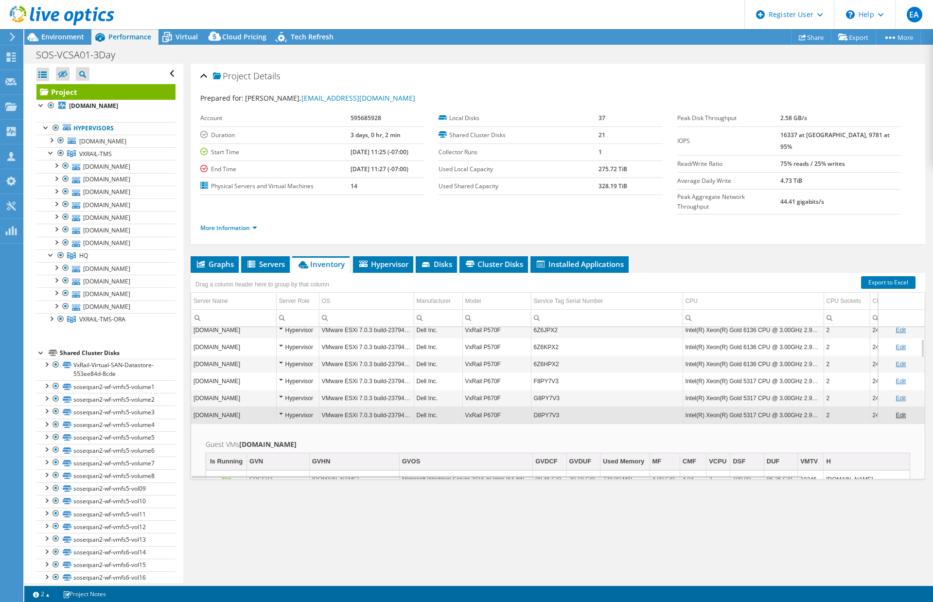
click at [543, 220] on ul "More Information" at bounding box center [557, 226] width 715 height 13
click at [255, 406] on td "[DOMAIN_NAME]" at bounding box center [233, 414] width 85 height 17
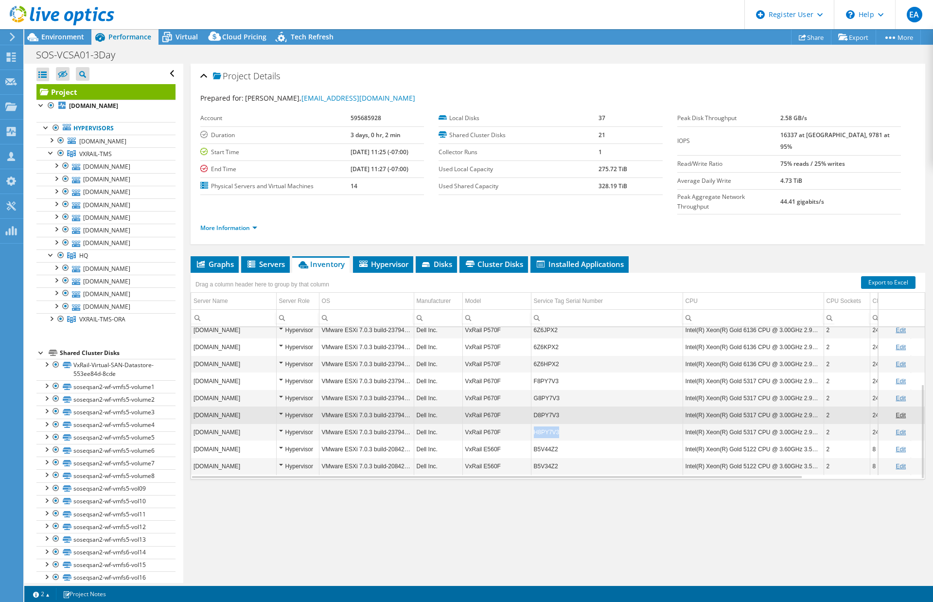
copy td "H8PY7V3"
drag, startPoint x: 564, startPoint y: 415, endPoint x: 533, endPoint y: 411, distance: 30.9
click at [533, 423] on td "H8PY7V3" at bounding box center [607, 431] width 152 height 17
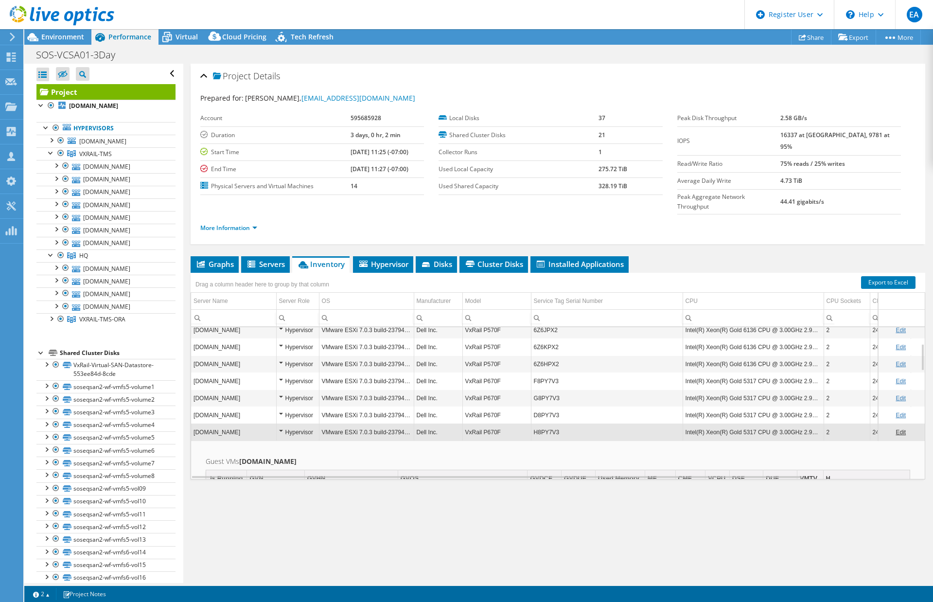
click at [607, 38] on div "Project Actions Project Actions Share Export vSAN ReadyNode Sizer PSS Solution …" at bounding box center [478, 37] width 909 height 16
copy td "G8PY7V3"
drag, startPoint x: 559, startPoint y: 381, endPoint x: 534, endPoint y: 379, distance: 24.9
click at [534, 389] on td "G8PY7V3" at bounding box center [607, 397] width 152 height 17
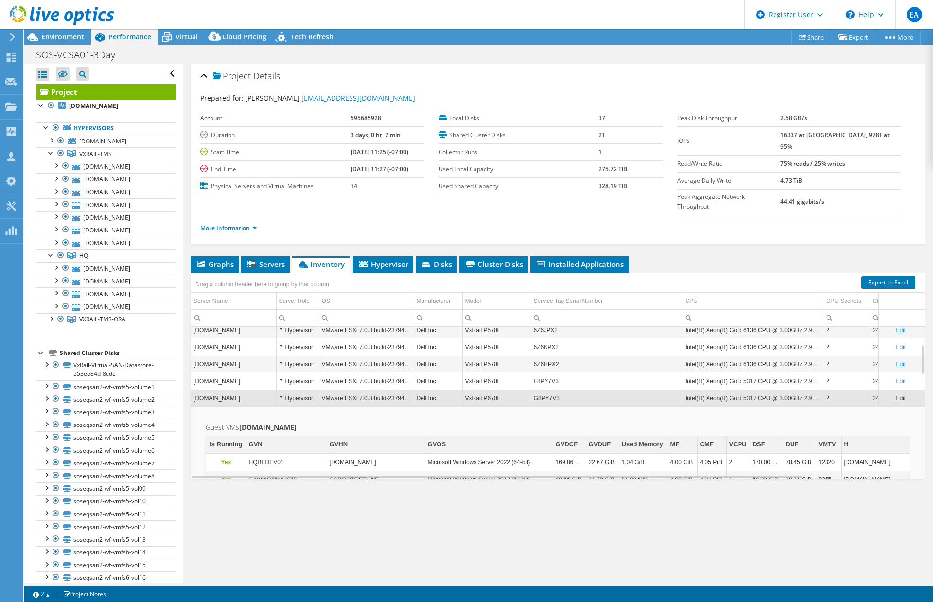
click at [500, 421] on h2 "Guest VMs [DOMAIN_NAME]" at bounding box center [558, 427] width 704 height 12
copy td "F8PY7V3"
drag, startPoint x: 568, startPoint y: 360, endPoint x: 534, endPoint y: 365, distance: 34.4
click at [534, 372] on td "F8PY7V3" at bounding box center [607, 380] width 152 height 17
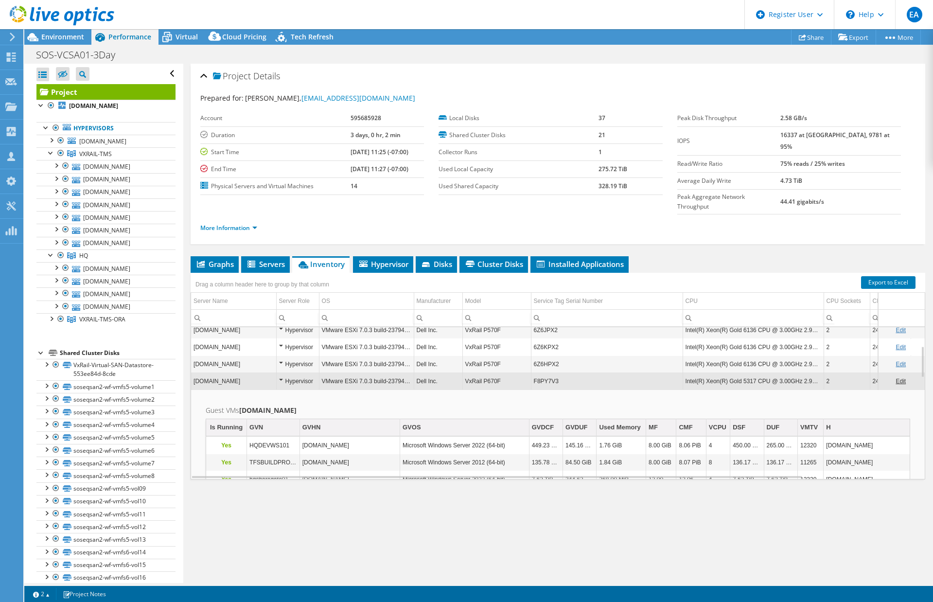
click at [659, 232] on div "Project Details Prepared for: [PERSON_NAME], [EMAIL_ADDRESS][DOMAIN_NAME] Accou…" at bounding box center [557, 323] width 749 height 519
click at [600, 60] on div "SOS-VCSA01-3Day Print" at bounding box center [478, 55] width 909 height 18
click at [554, 404] on h2 "Guest VMs [DOMAIN_NAME]" at bounding box center [558, 410] width 704 height 12
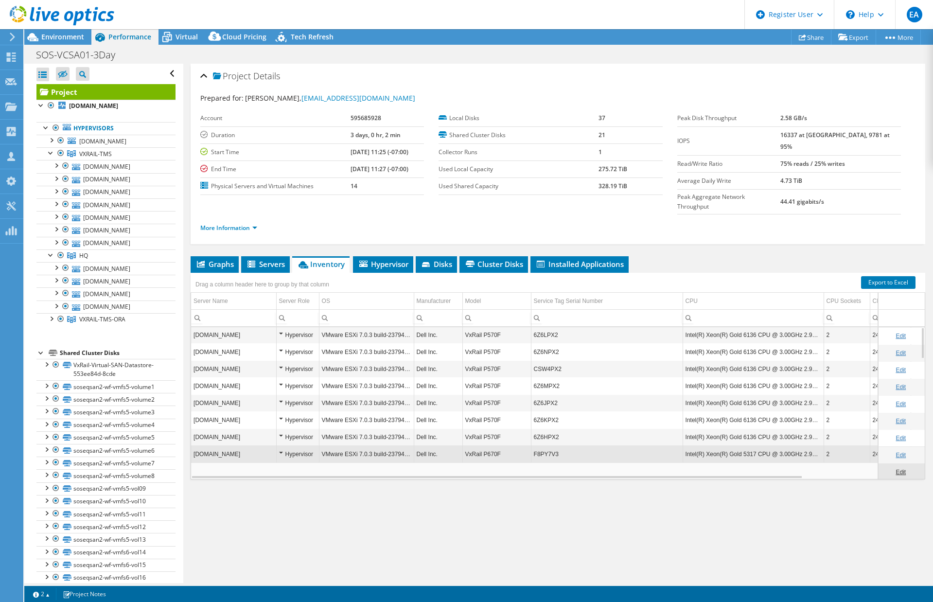
scroll to position [0, 0]
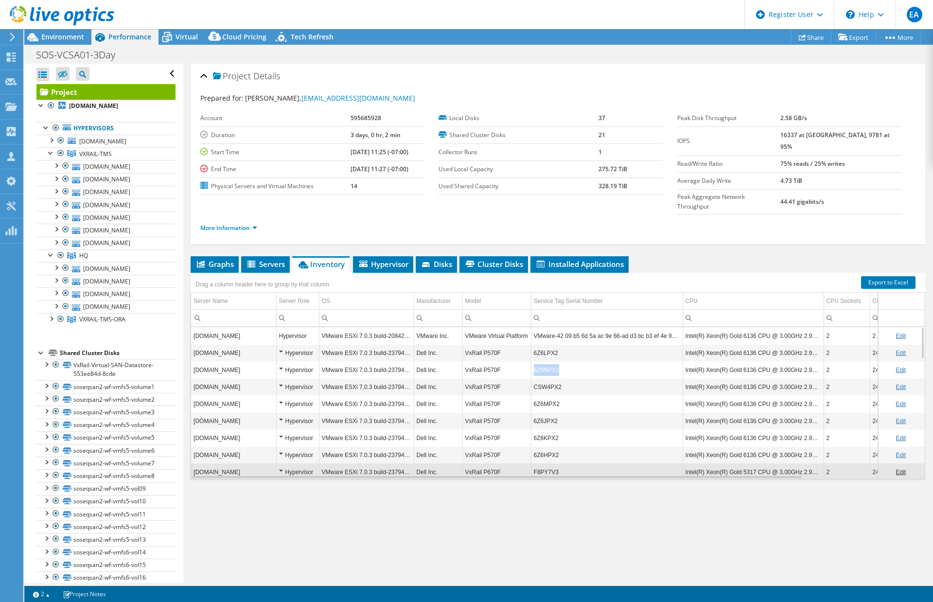
copy td "6Z6NPX2"
drag, startPoint x: 558, startPoint y: 348, endPoint x: 534, endPoint y: 351, distance: 24.1
click at [534, 361] on td "6Z6NPX2" at bounding box center [607, 369] width 152 height 17
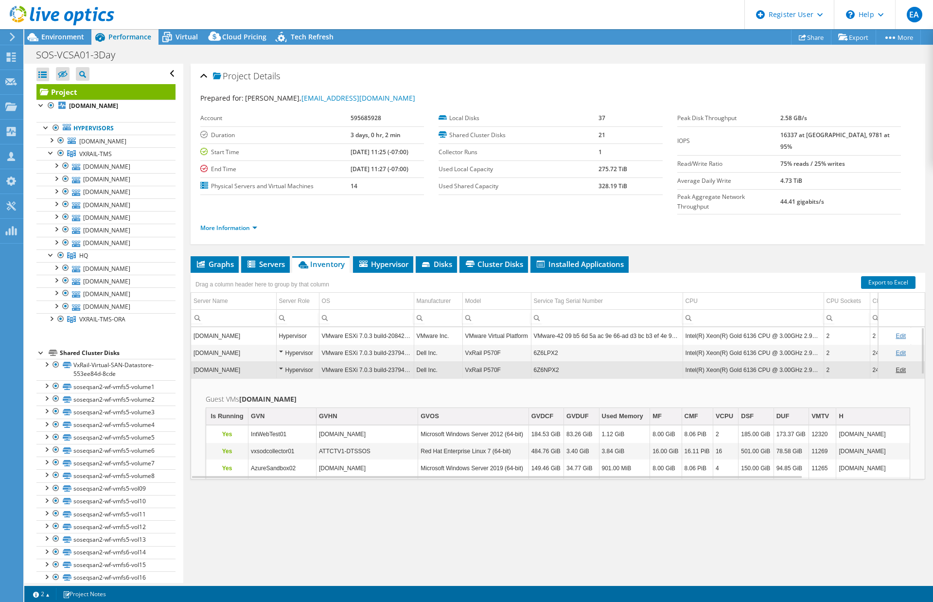
click at [661, 233] on div "Project Details Prepared for: [PERSON_NAME], [EMAIL_ADDRESS][DOMAIN_NAME] Accou…" at bounding box center [557, 323] width 749 height 519
click at [449, 361] on td "Dell Inc." at bounding box center [438, 369] width 49 height 17
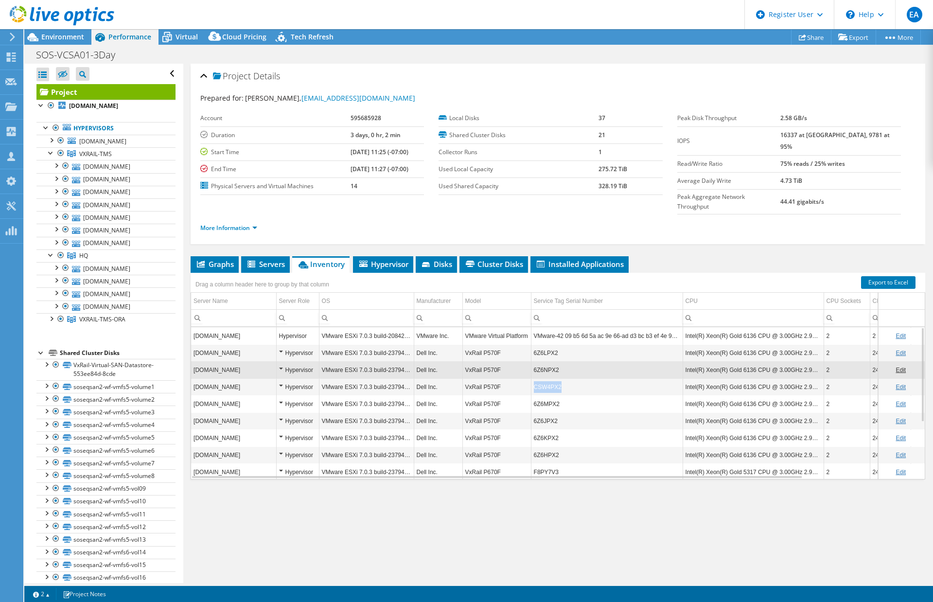
copy td "CSW4PX2"
drag, startPoint x: 572, startPoint y: 368, endPoint x: 534, endPoint y: 366, distance: 38.5
click at [534, 378] on td "CSW4PX2" at bounding box center [607, 386] width 152 height 17
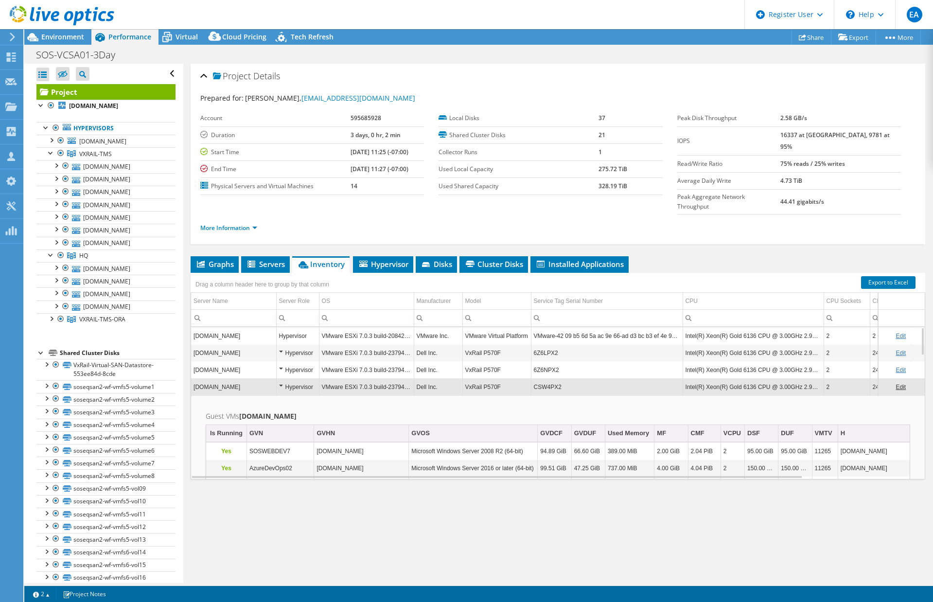
click at [777, 256] on ul "Graphs Servers Inventory Hypervisor Disks Cluster Disks Installed Applications" at bounding box center [558, 264] width 734 height 17
click at [381, 378] on td "VMware ESXi 7.0.3 build-23794027" at bounding box center [366, 386] width 95 height 17
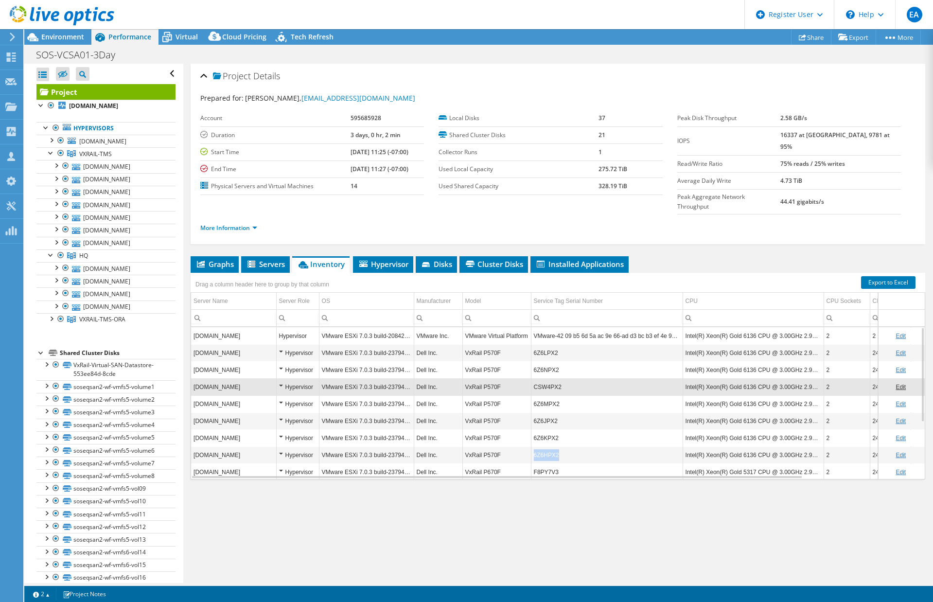
copy td "6Z6HPX2"
drag, startPoint x: 558, startPoint y: 435, endPoint x: 534, endPoint y: 432, distance: 24.0
click at [534, 437] on td "6Z6HPX2" at bounding box center [607, 454] width 152 height 17
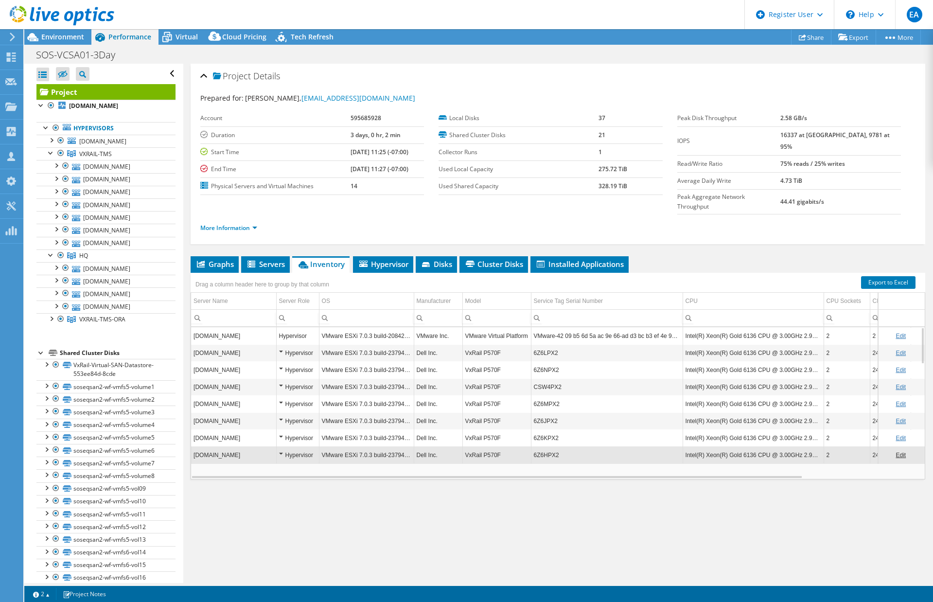
click at [679, 256] on ul "Graphs Servers Inventory Hypervisor Disks Cluster Disks Installed Applications" at bounding box center [558, 264] width 734 height 17
copy td "6Z6LPX2"
drag, startPoint x: 556, startPoint y: 332, endPoint x: 534, endPoint y: 332, distance: 21.9
click at [534, 344] on td "6Z6LPX2" at bounding box center [607, 352] width 152 height 17
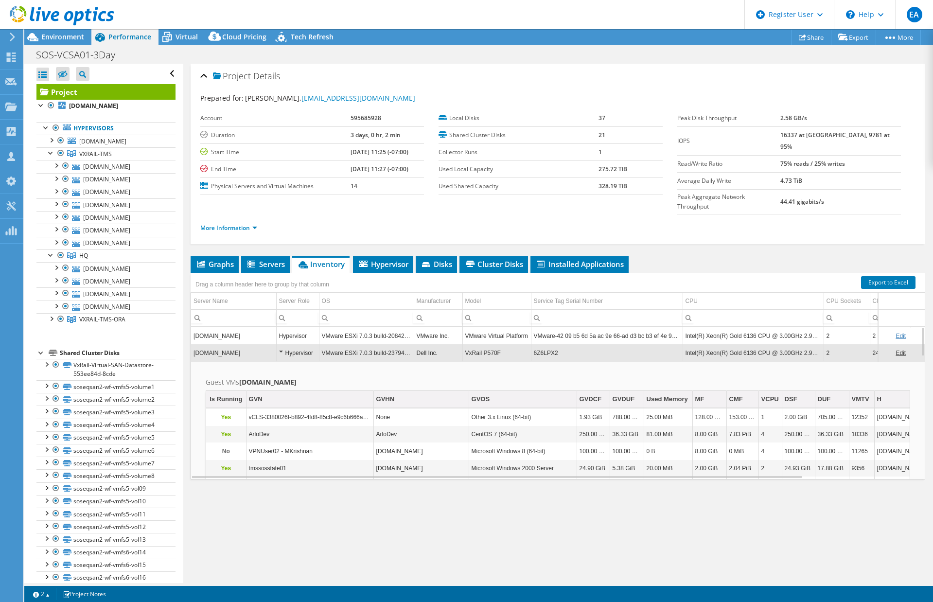
click at [699, 256] on ul "Graphs Servers Inventory Hypervisor Disks Cluster Disks Installed Applications" at bounding box center [558, 264] width 734 height 17
click at [487, 344] on td "VxRail P570F" at bounding box center [496, 352] width 69 height 17
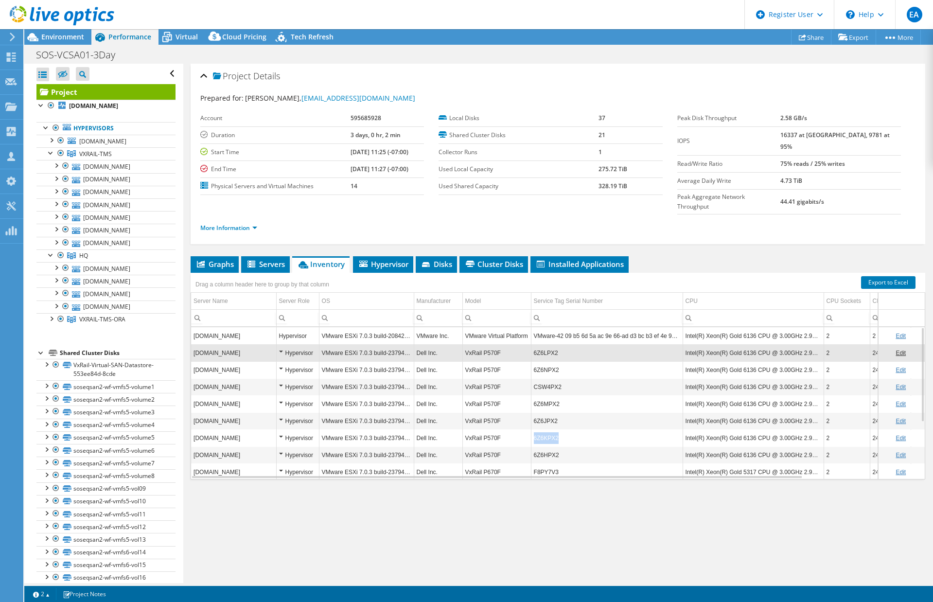
copy td "6Z6KPX2"
drag, startPoint x: 558, startPoint y: 421, endPoint x: 535, endPoint y: 419, distance: 23.0
click at [535, 429] on td "6Z6KPX2" at bounding box center [607, 437] width 152 height 17
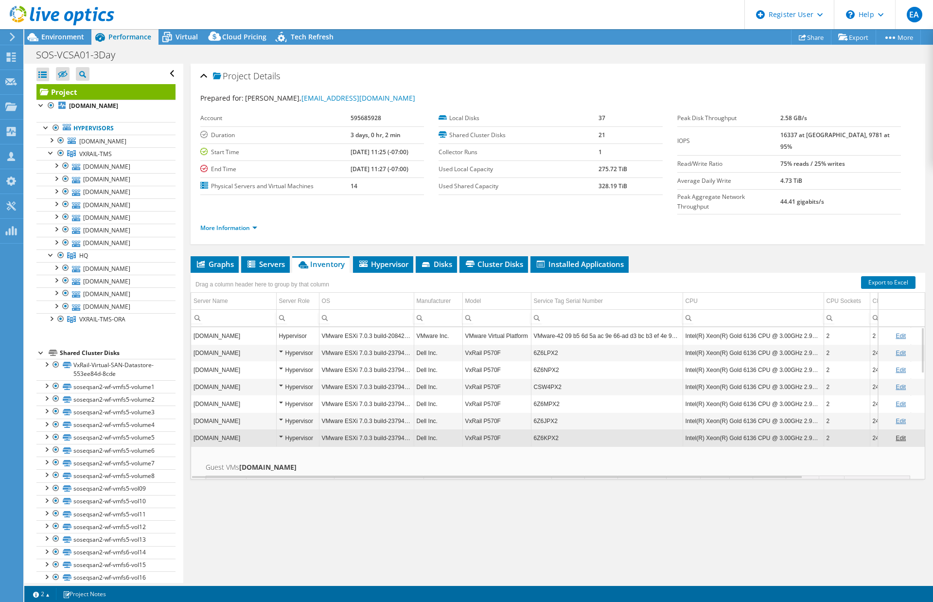
click at [655, 256] on ul "Graphs Servers Inventory Hypervisor Disks Cluster Disks Installed Applications" at bounding box center [558, 264] width 734 height 17
copy td "6Z6MPX2"
drag, startPoint x: 559, startPoint y: 384, endPoint x: 534, endPoint y: 384, distance: 25.3
click at [534, 395] on td "6Z6MPX2" at bounding box center [607, 403] width 152 height 17
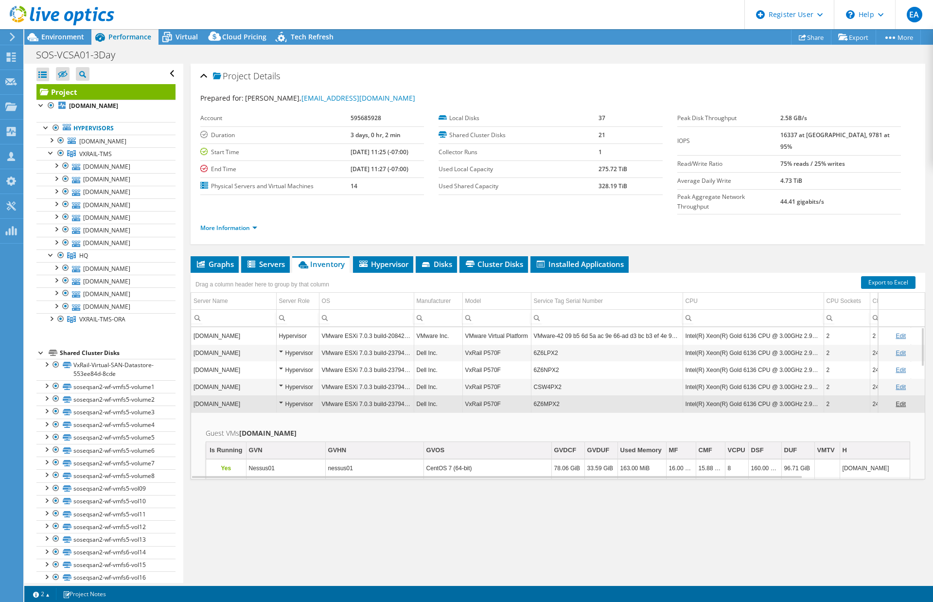
click at [726, 256] on ul "Graphs Servers Inventory Hypervisor Disks Cluster Disks Installed Applications" at bounding box center [558, 264] width 734 height 17
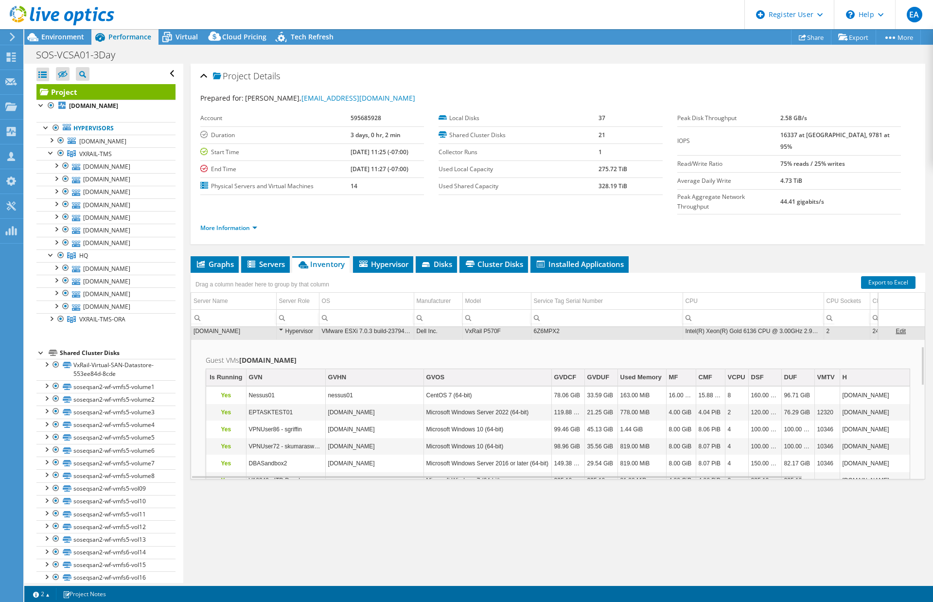
click at [383, 322] on td "VMware ESXi 7.0.3 build-23794027" at bounding box center [366, 330] width 95 height 17
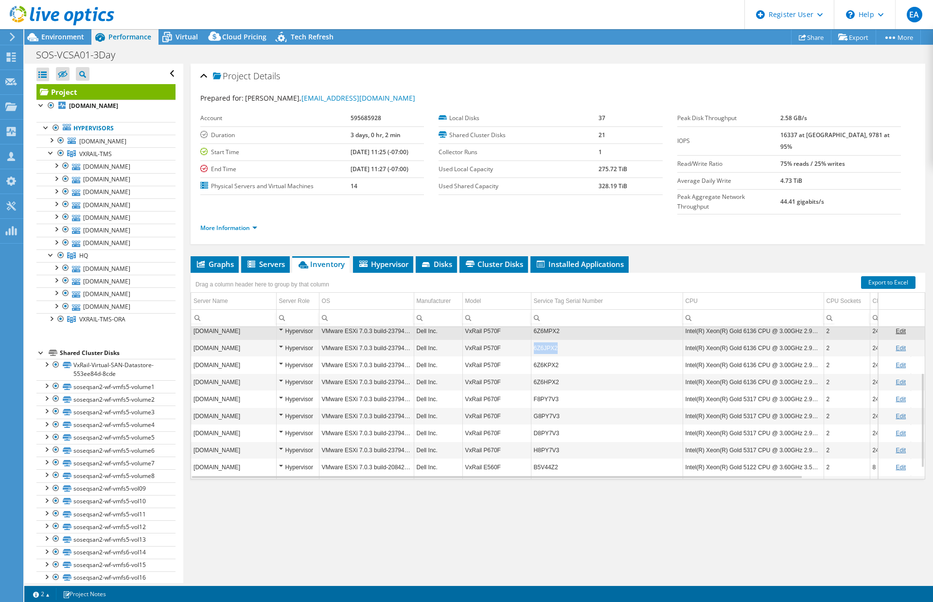
drag, startPoint x: 535, startPoint y: 330, endPoint x: 555, endPoint y: 332, distance: 20.6
click at [555, 339] on td "6Z6JPX2" at bounding box center [607, 347] width 152 height 17
